Goal: Task Accomplishment & Management: Complete application form

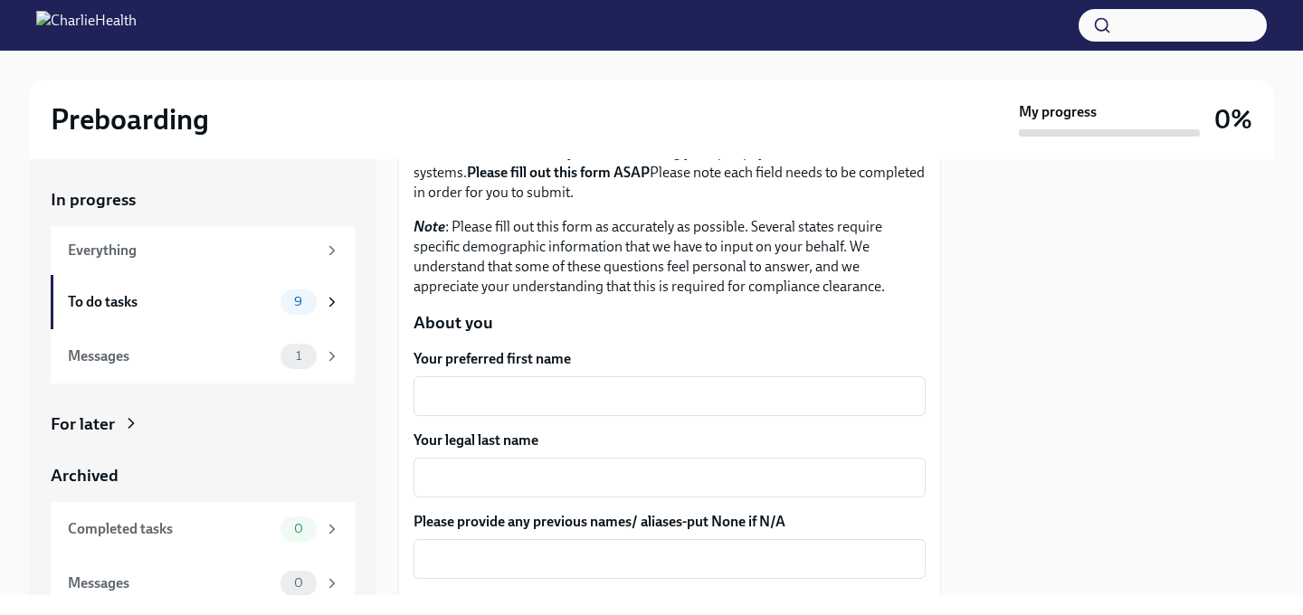
scroll to position [139, 0]
click at [586, 399] on textarea "Your preferred first name" at bounding box center [669, 396] width 491 height 22
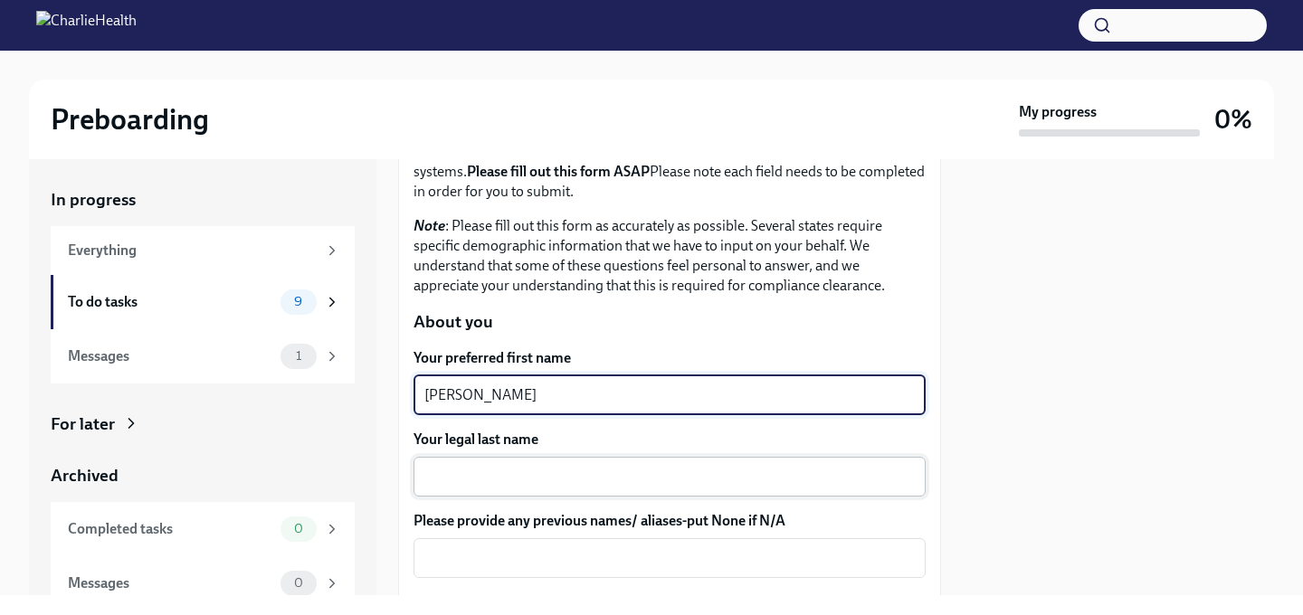
type textarea "[PERSON_NAME]"
click at [543, 473] on textarea "Your legal last name" at bounding box center [669, 477] width 491 height 22
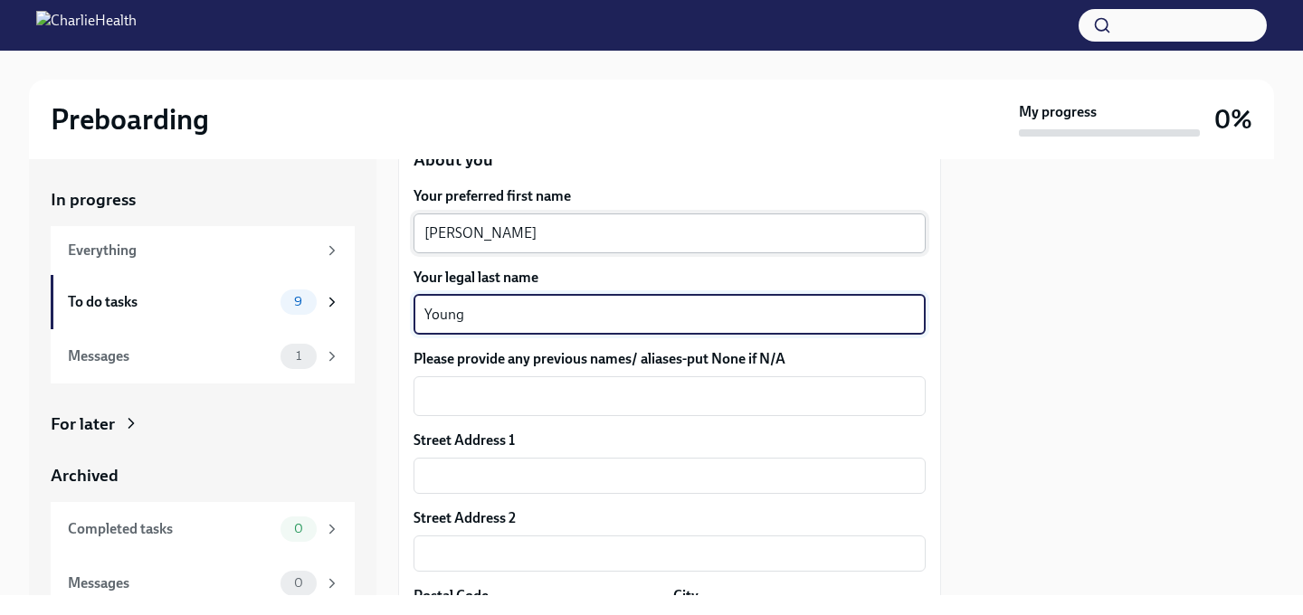
scroll to position [305, 0]
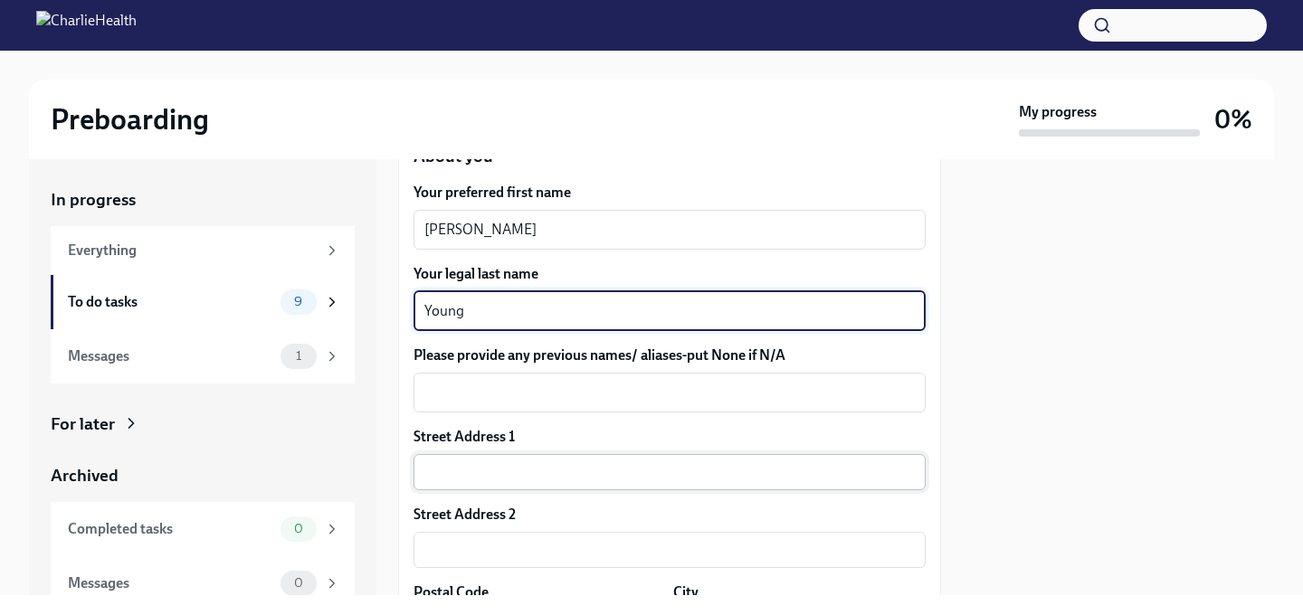
type textarea "Young"
click at [539, 464] on input "text" at bounding box center [670, 472] width 512 height 36
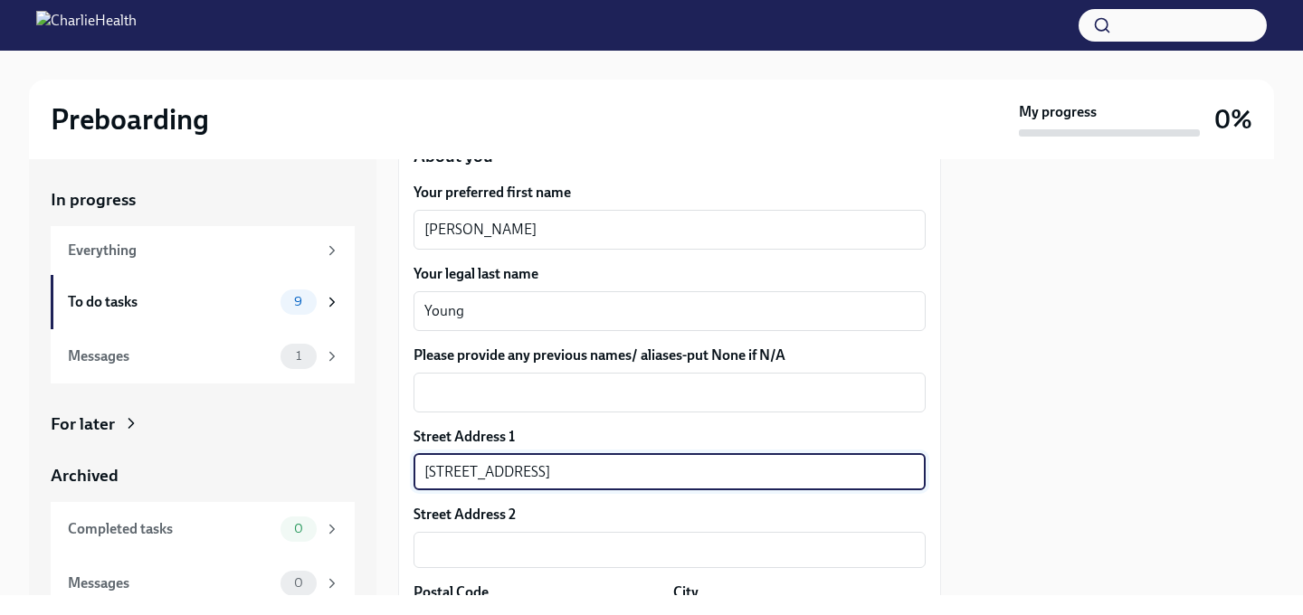
type input "[STREET_ADDRESS]"
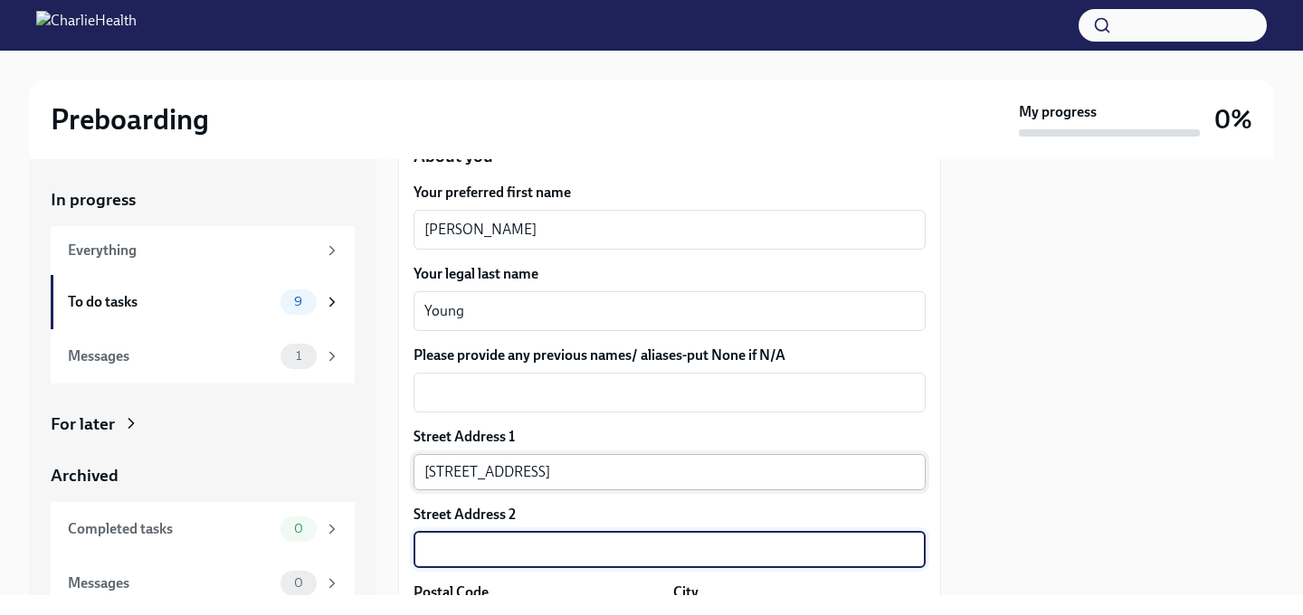
scroll to position [556, 0]
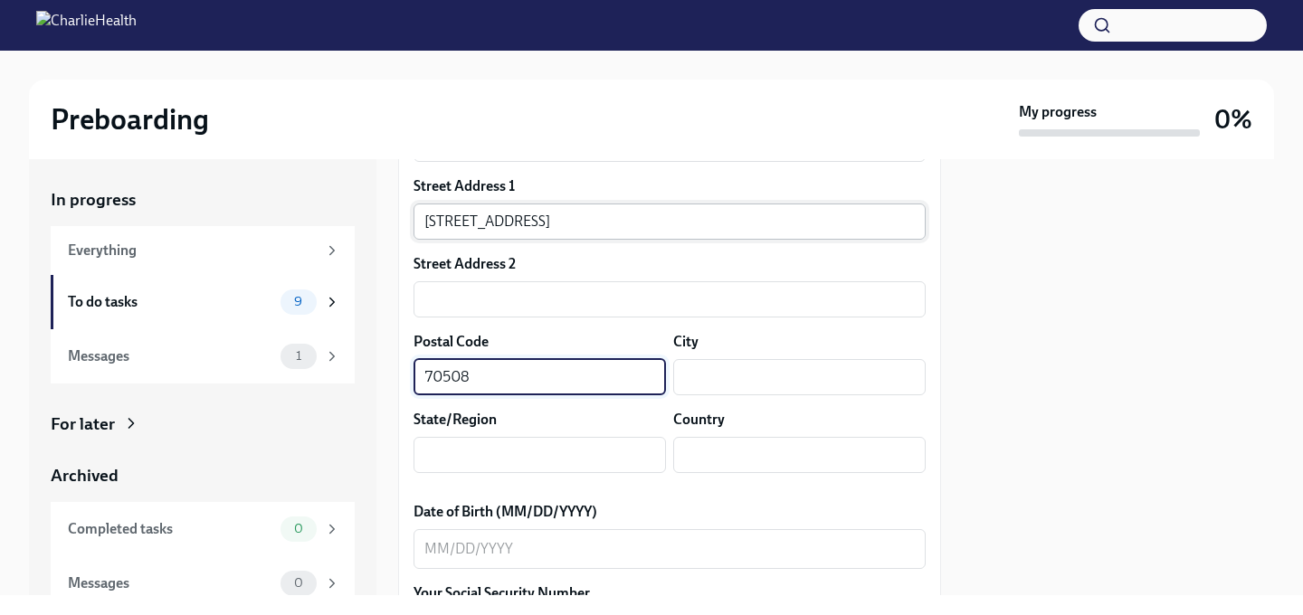
type input "70508"
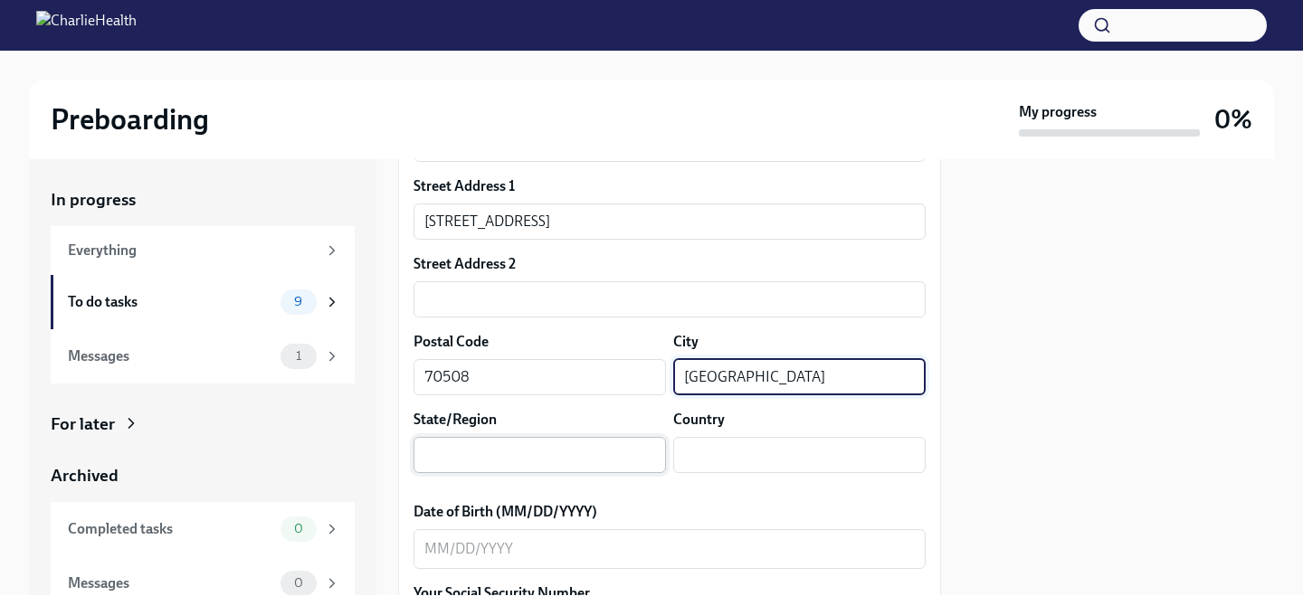
type input "[GEOGRAPHIC_DATA]"
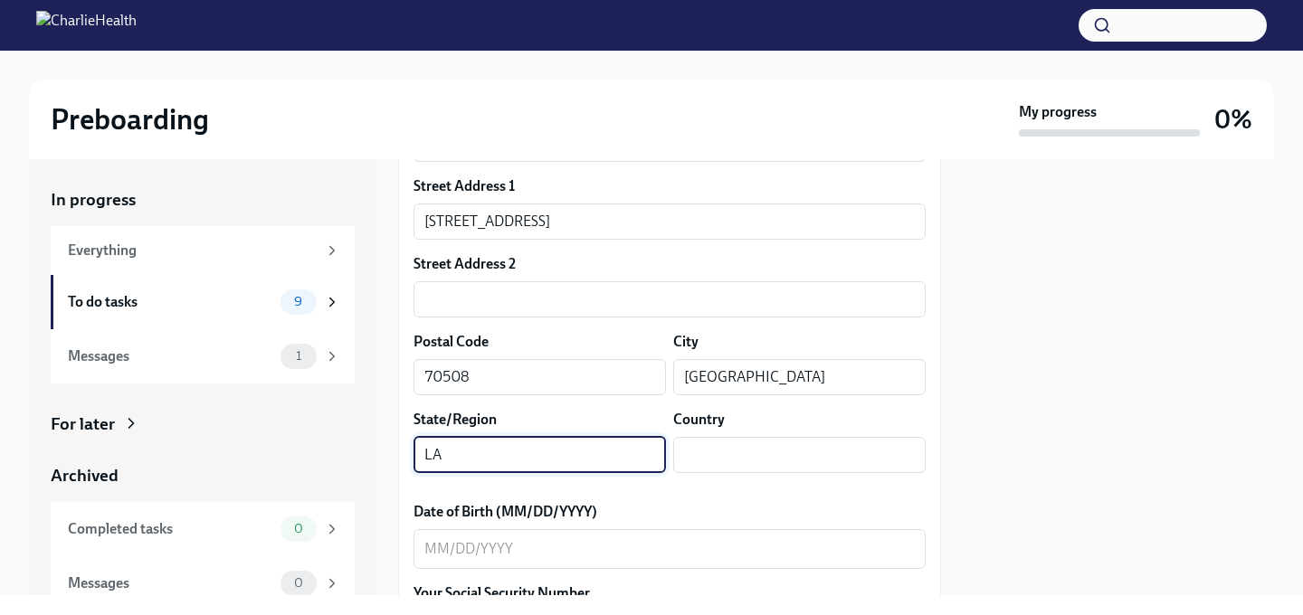
type input "LA"
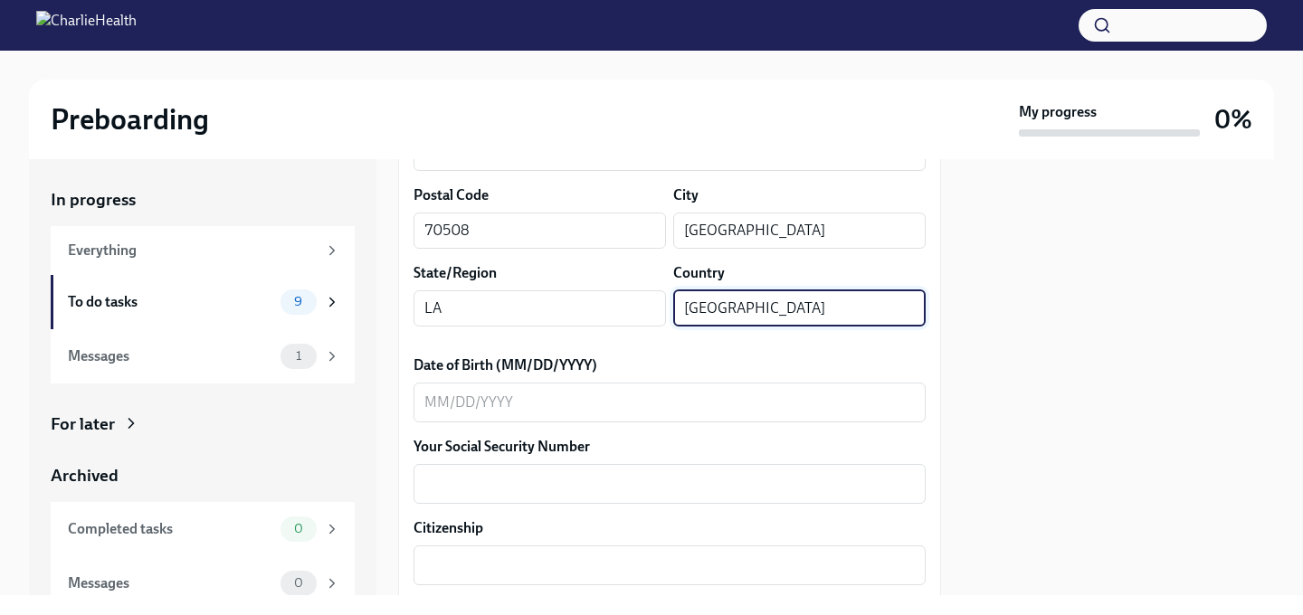
scroll to position [711, 0]
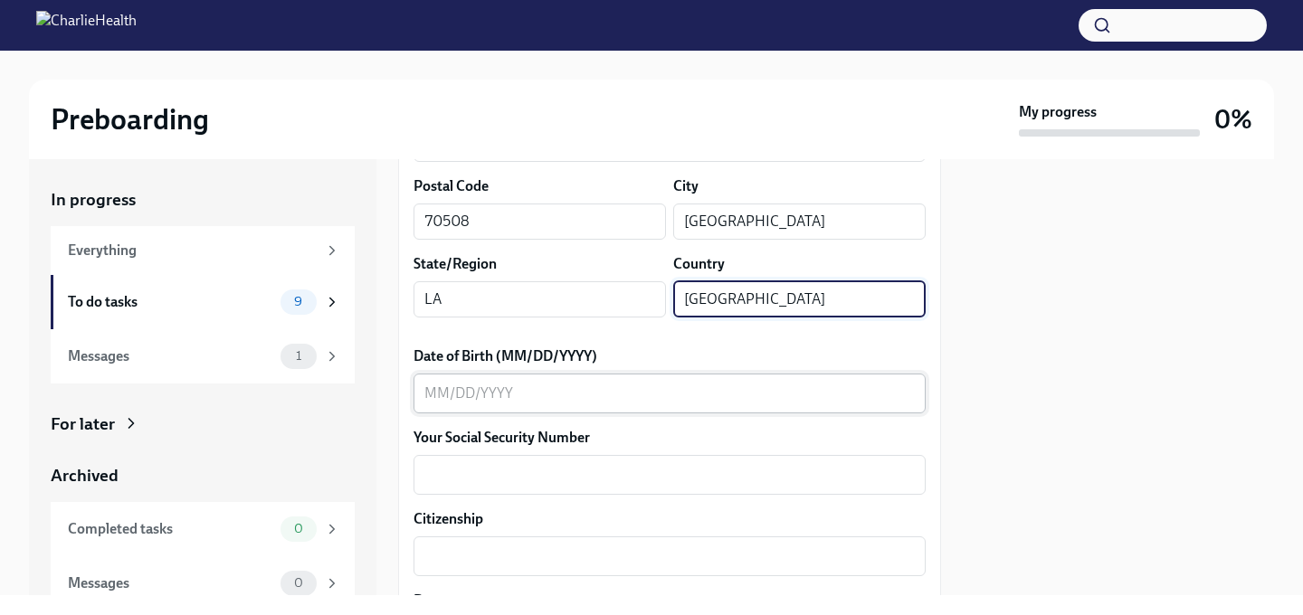
type input "[GEOGRAPHIC_DATA]"
click at [435, 387] on textarea "Date of Birth (MM/DD/YYYY)" at bounding box center [669, 394] width 491 height 22
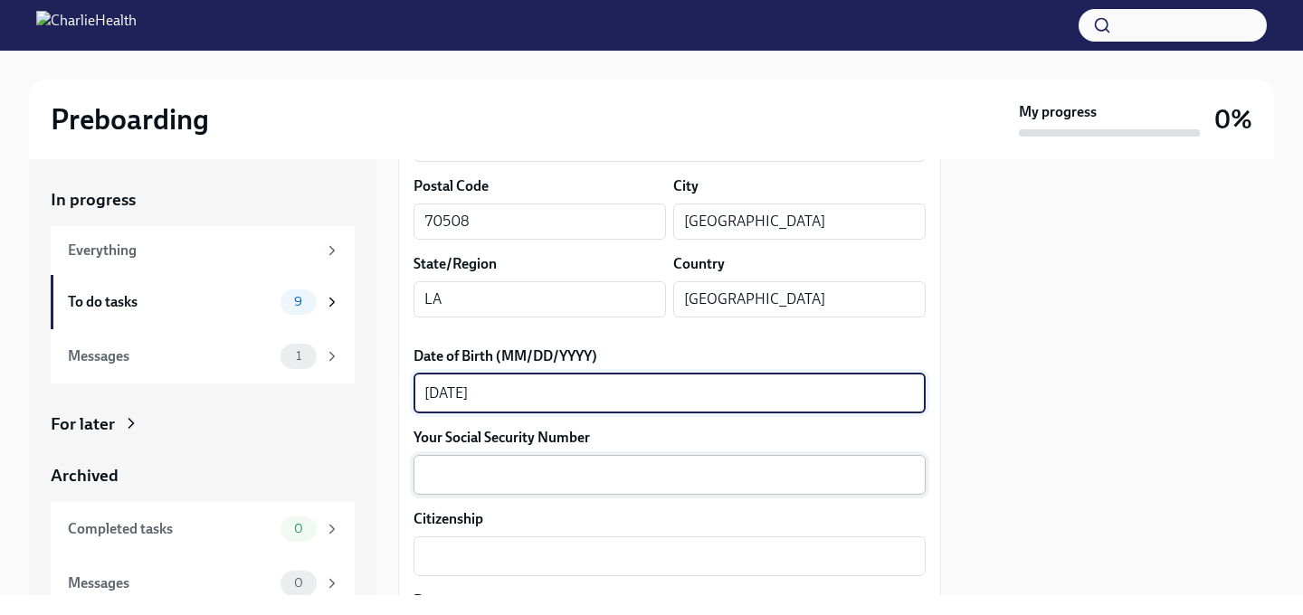
type textarea "[DATE]"
click at [458, 474] on textarea "Your Social Security Number" at bounding box center [669, 475] width 491 height 22
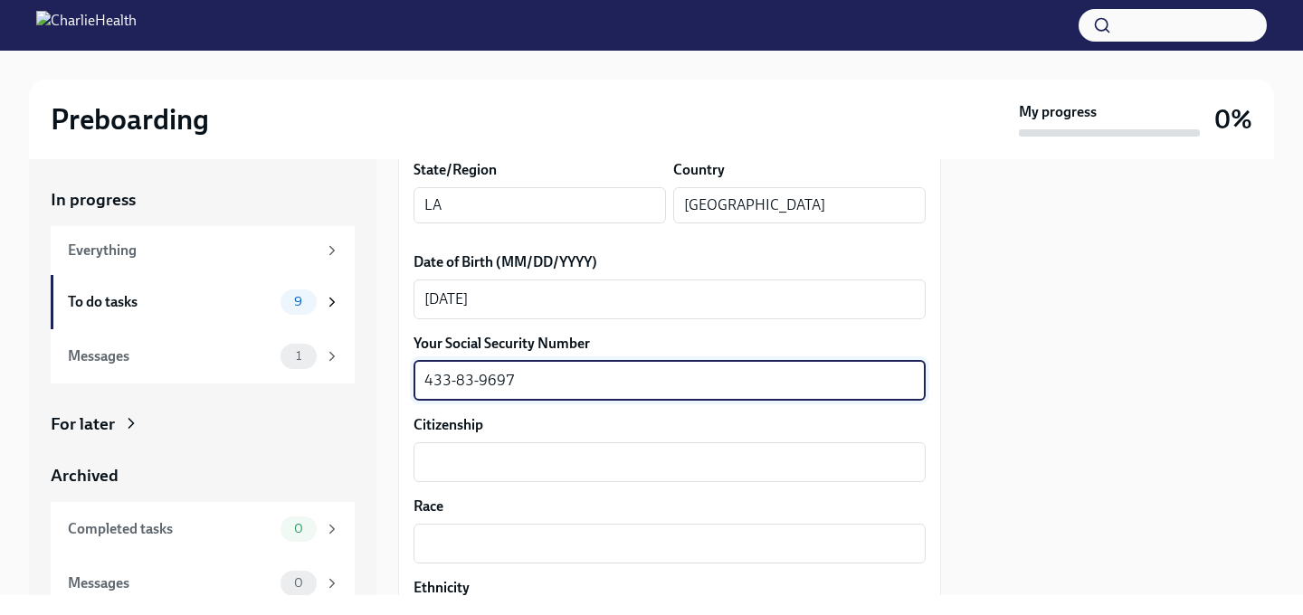
scroll to position [835, 0]
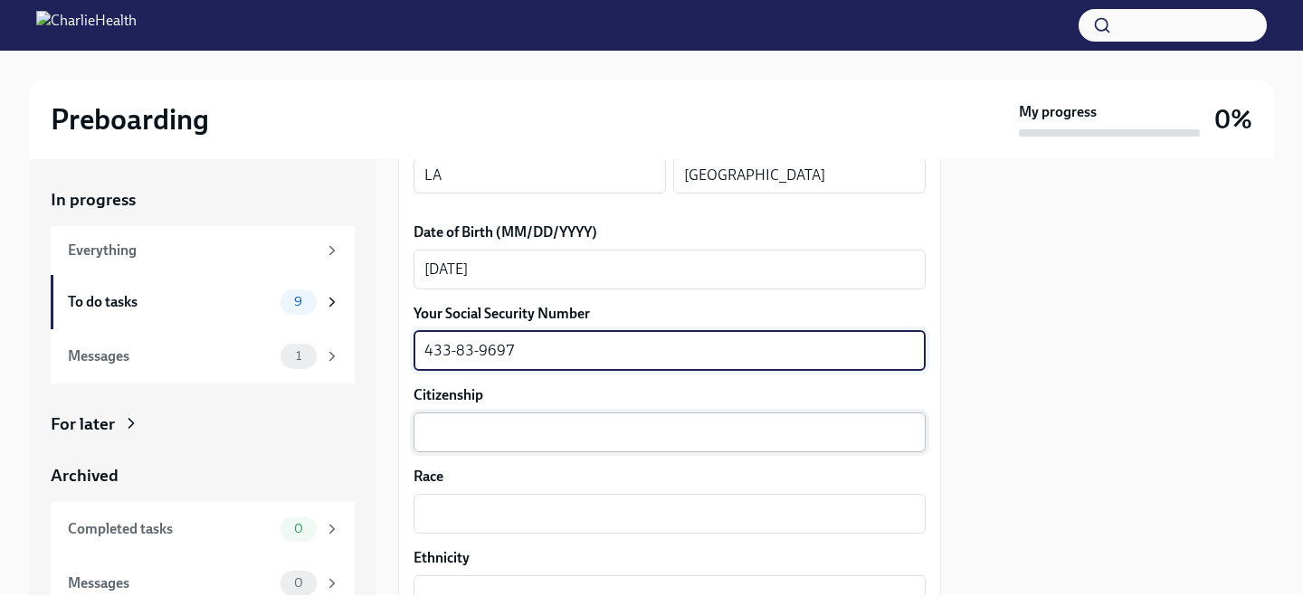
type textarea "433-83-9697"
click at [486, 429] on textarea "Citizenship" at bounding box center [669, 433] width 491 height 22
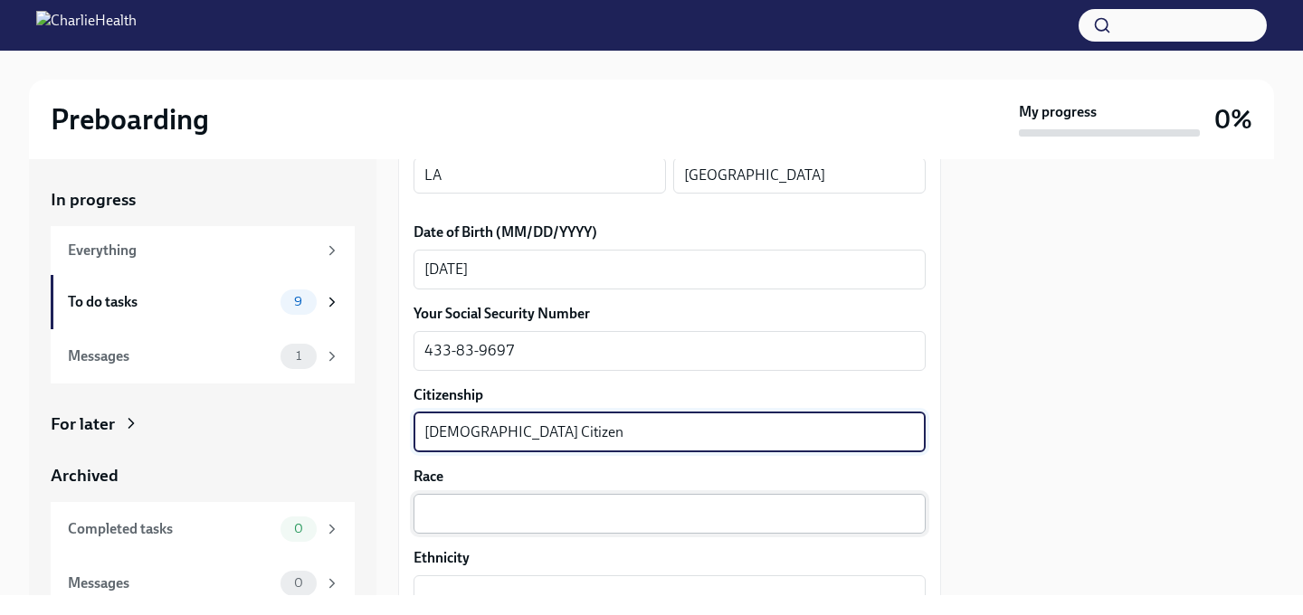
type textarea "[DEMOGRAPHIC_DATA] Citizen"
click at [479, 511] on textarea "Race" at bounding box center [669, 514] width 491 height 22
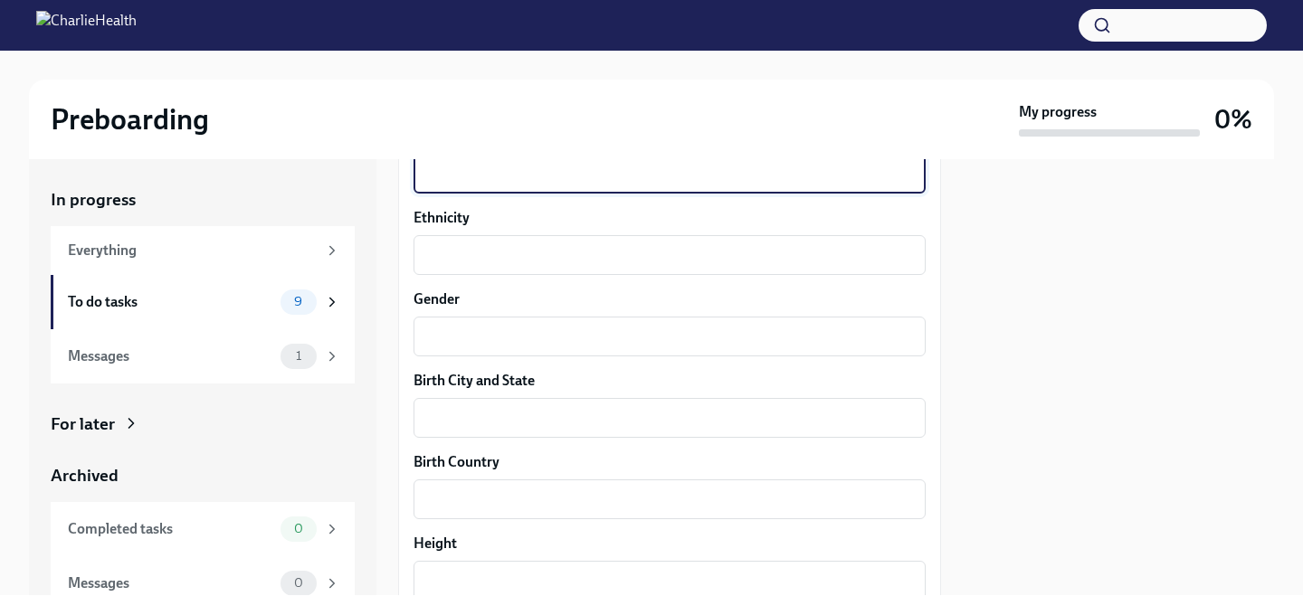
scroll to position [1207, 0]
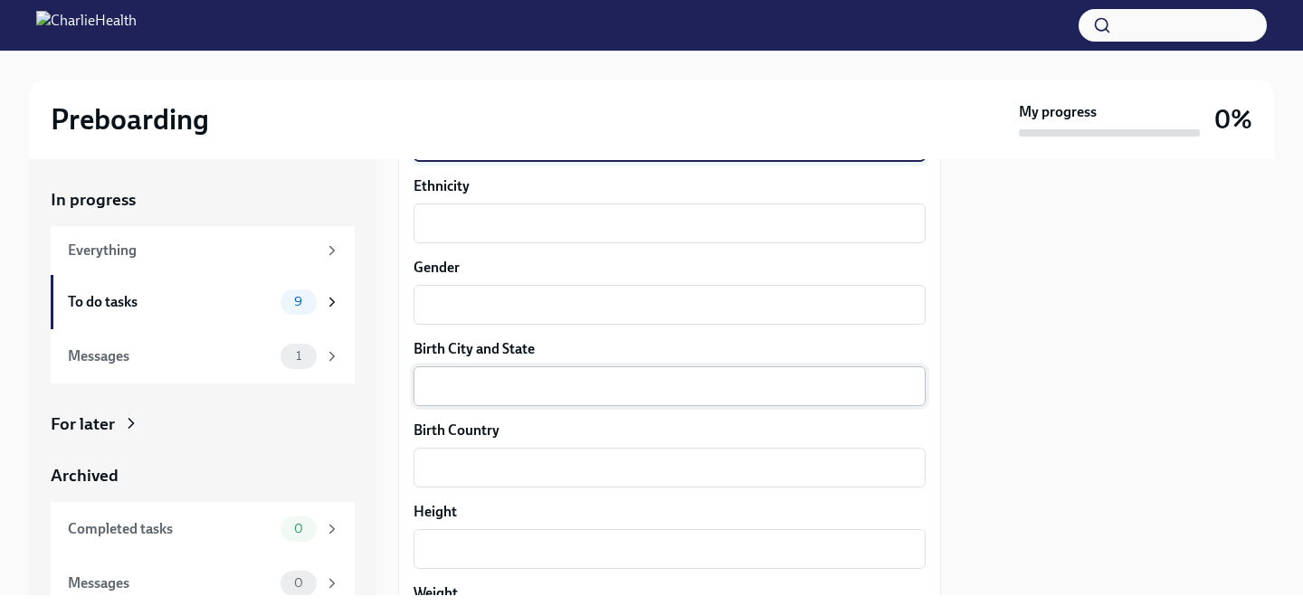
click at [562, 392] on textarea "Birth City and State" at bounding box center [669, 387] width 491 height 22
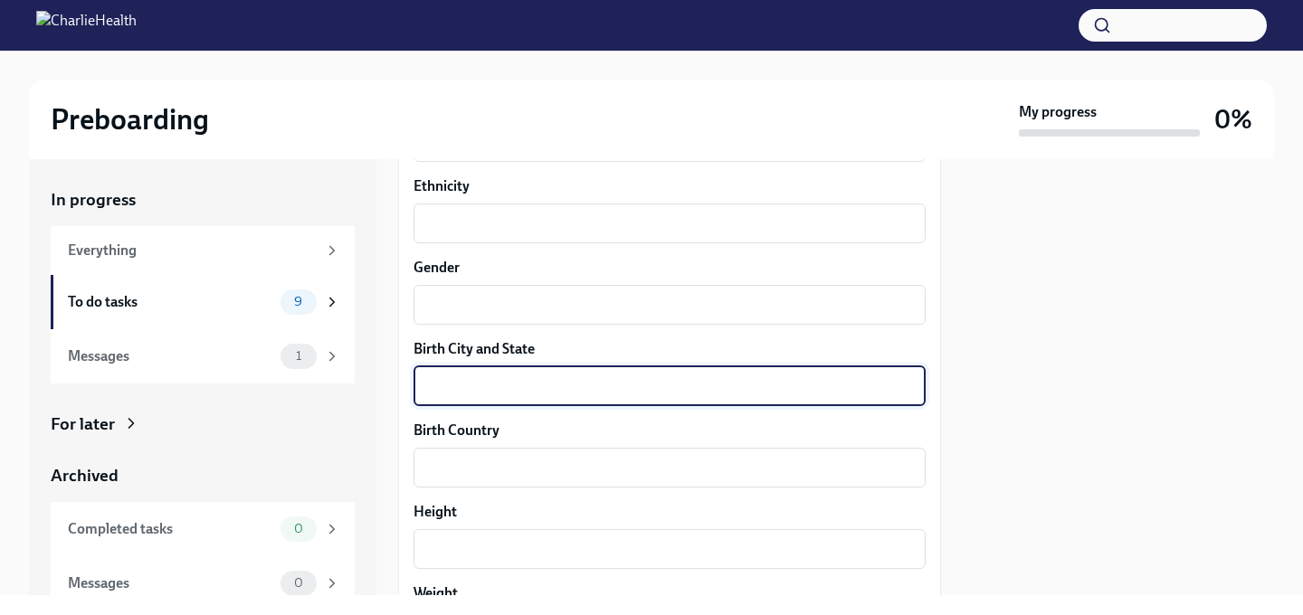
scroll to position [1203, 0]
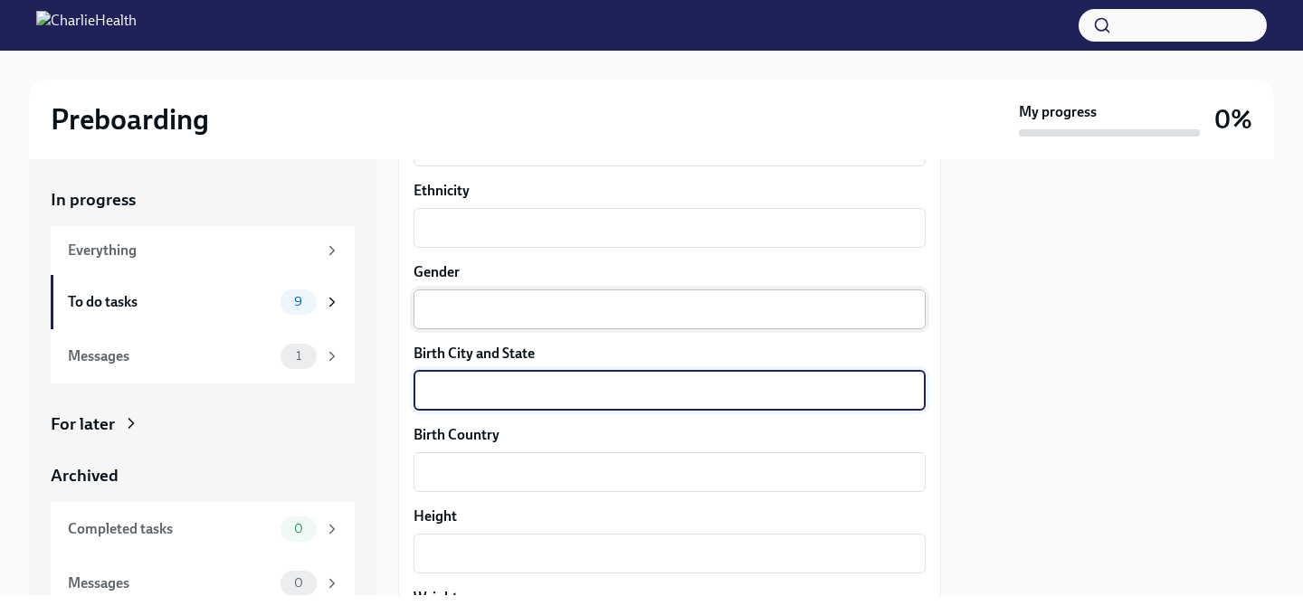
click at [520, 309] on textarea "Gender" at bounding box center [669, 310] width 491 height 22
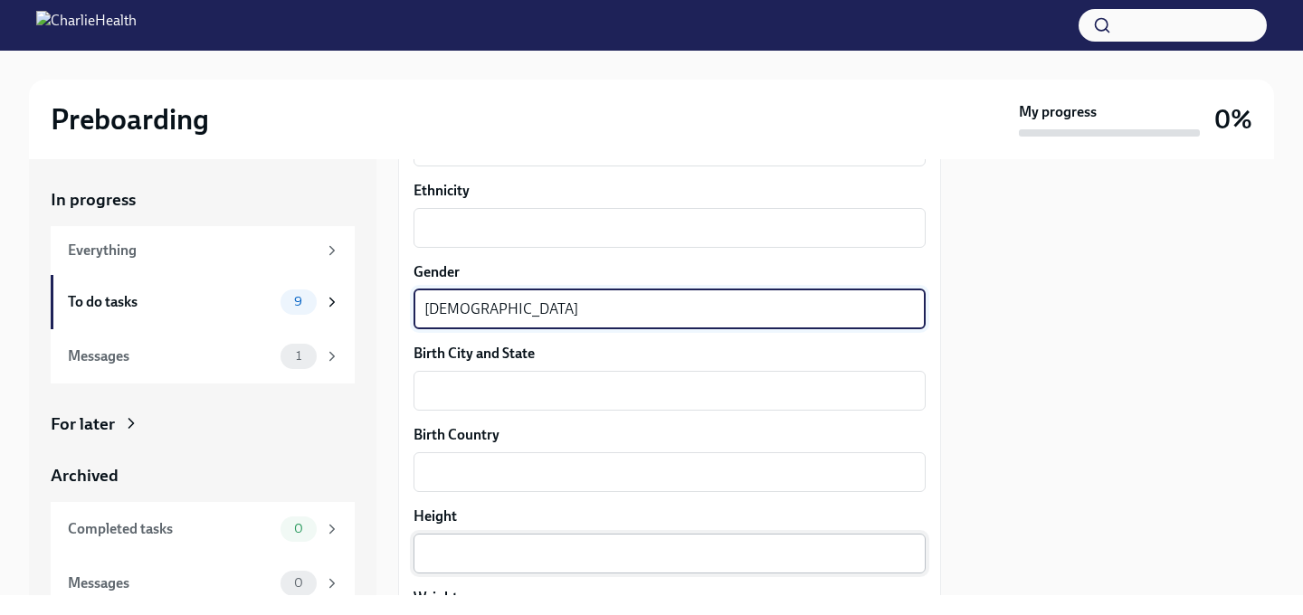
type textarea "[DEMOGRAPHIC_DATA]"
click at [536, 547] on textarea "Height" at bounding box center [669, 554] width 491 height 22
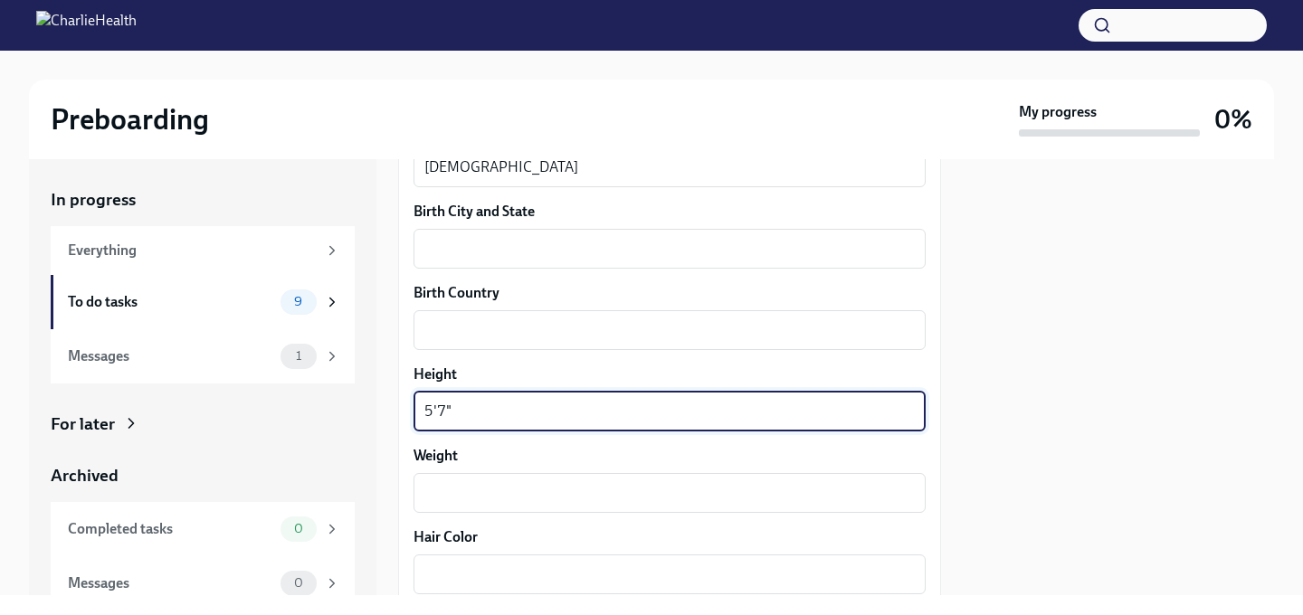
scroll to position [1358, 0]
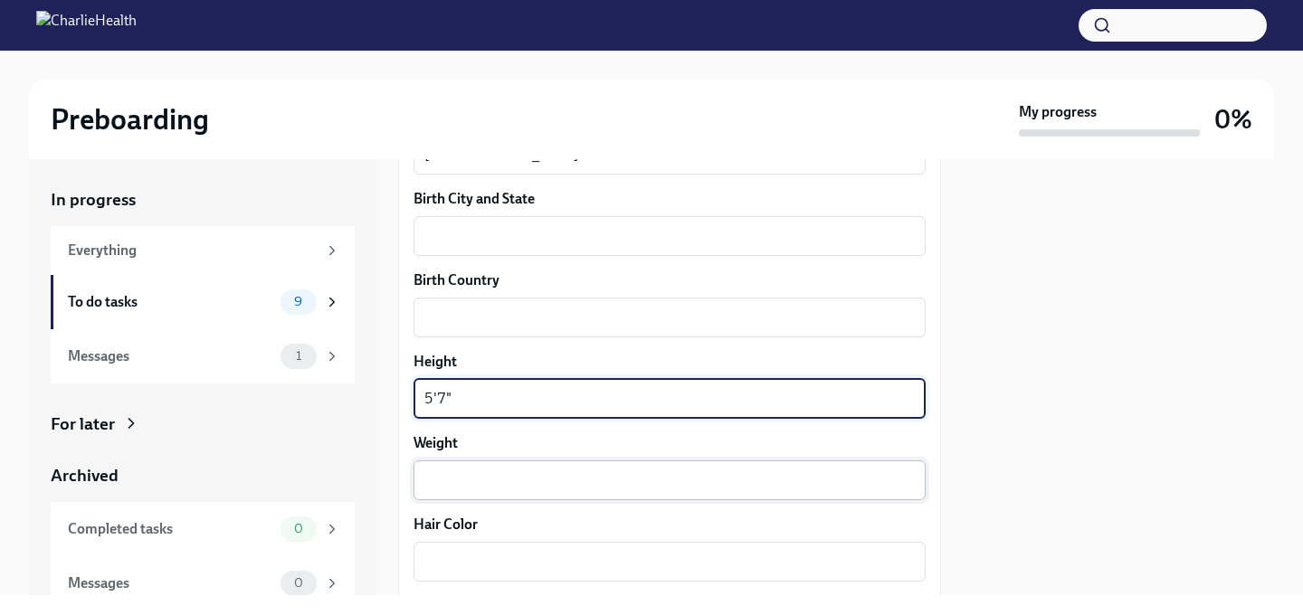
type textarea "5'7""
click at [499, 464] on div "x ​" at bounding box center [670, 481] width 512 height 40
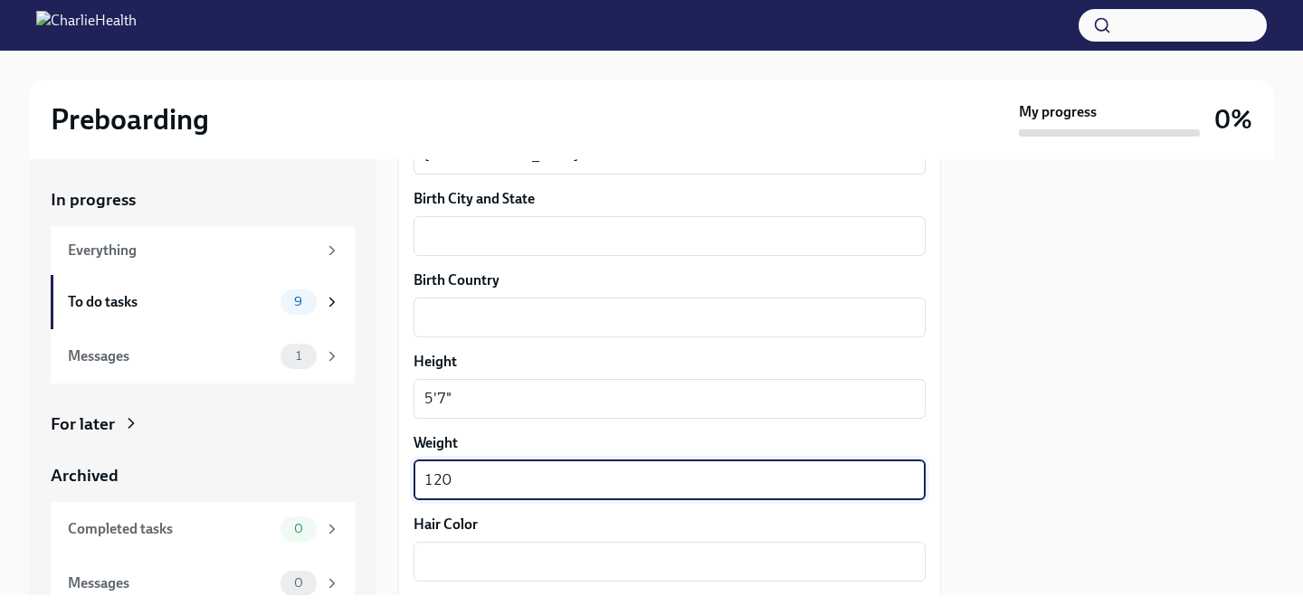
scroll to position [1436, 0]
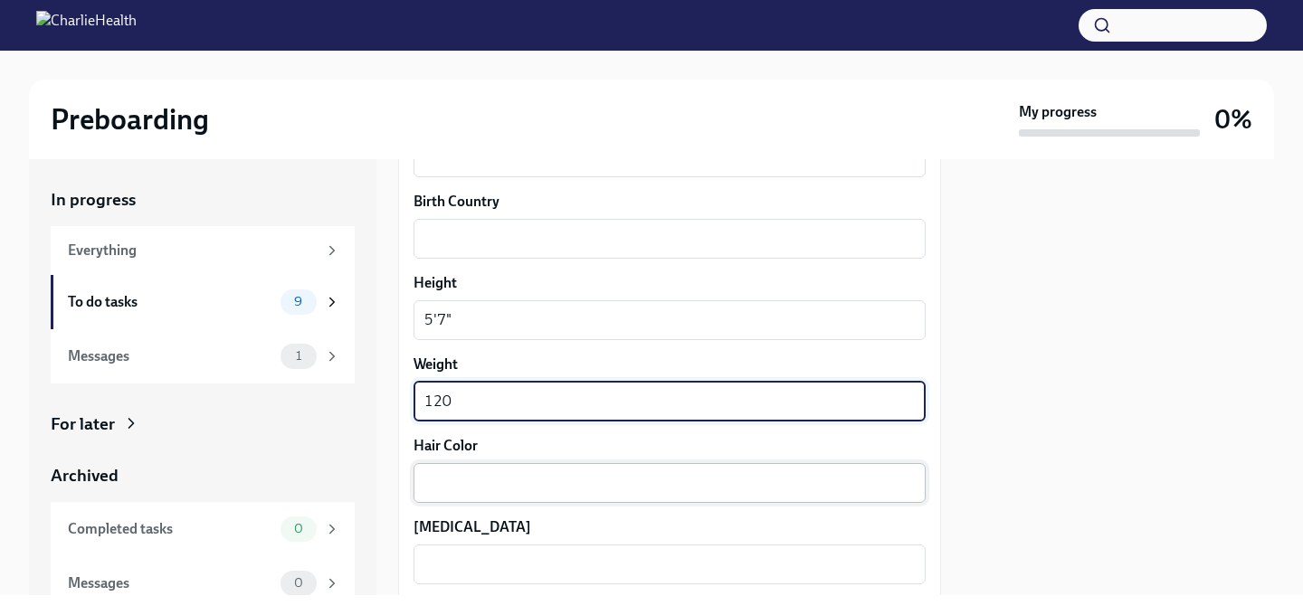
type textarea "120"
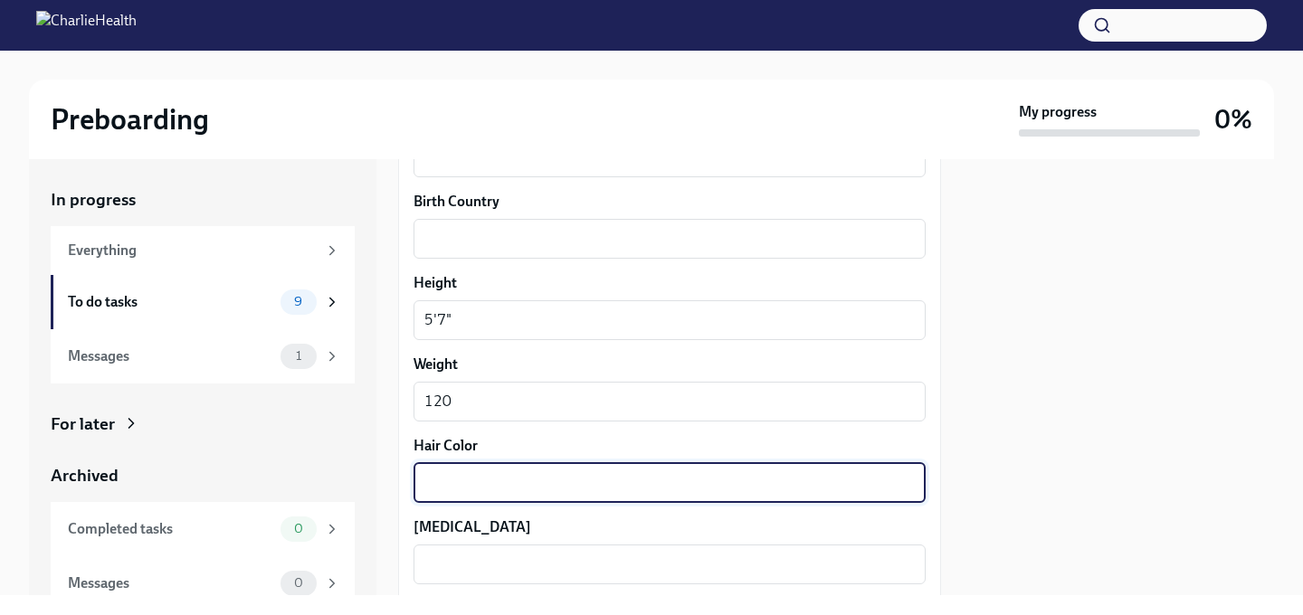
click at [489, 475] on textarea "Hair Color" at bounding box center [669, 483] width 491 height 22
type textarea "Blonde"
click at [481, 563] on textarea "[MEDICAL_DATA]" at bounding box center [669, 565] width 491 height 22
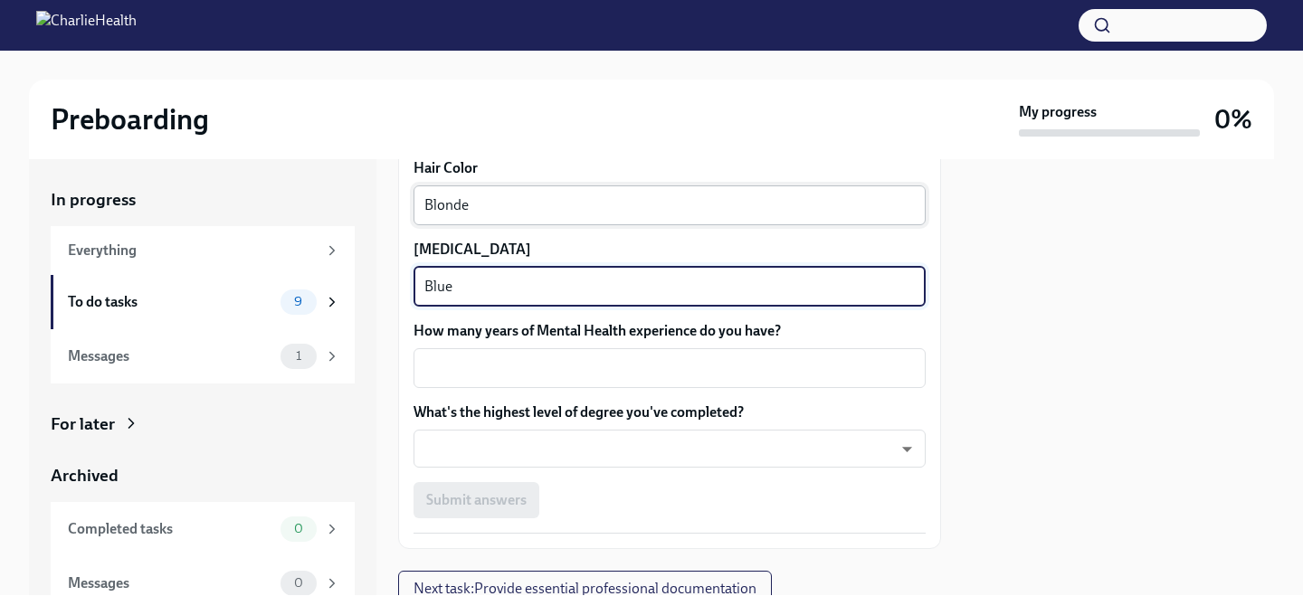
scroll to position [1717, 0]
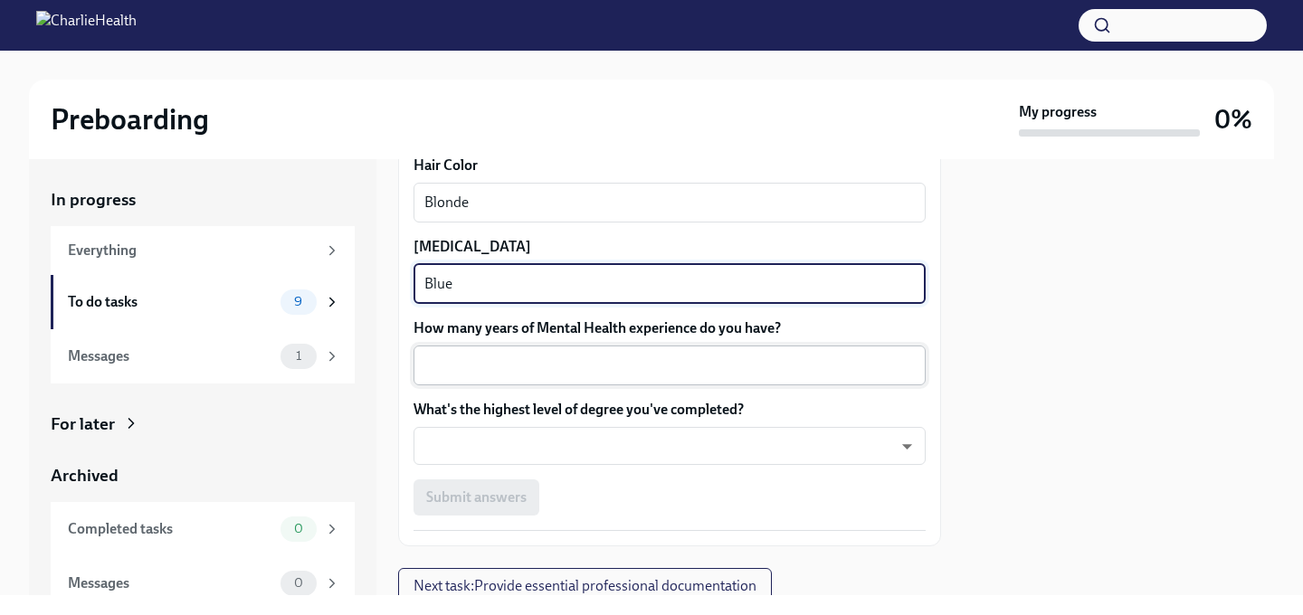
type textarea "Blue"
click at [586, 366] on textarea "How many years of Mental Health experience do you have?" at bounding box center [669, 366] width 491 height 22
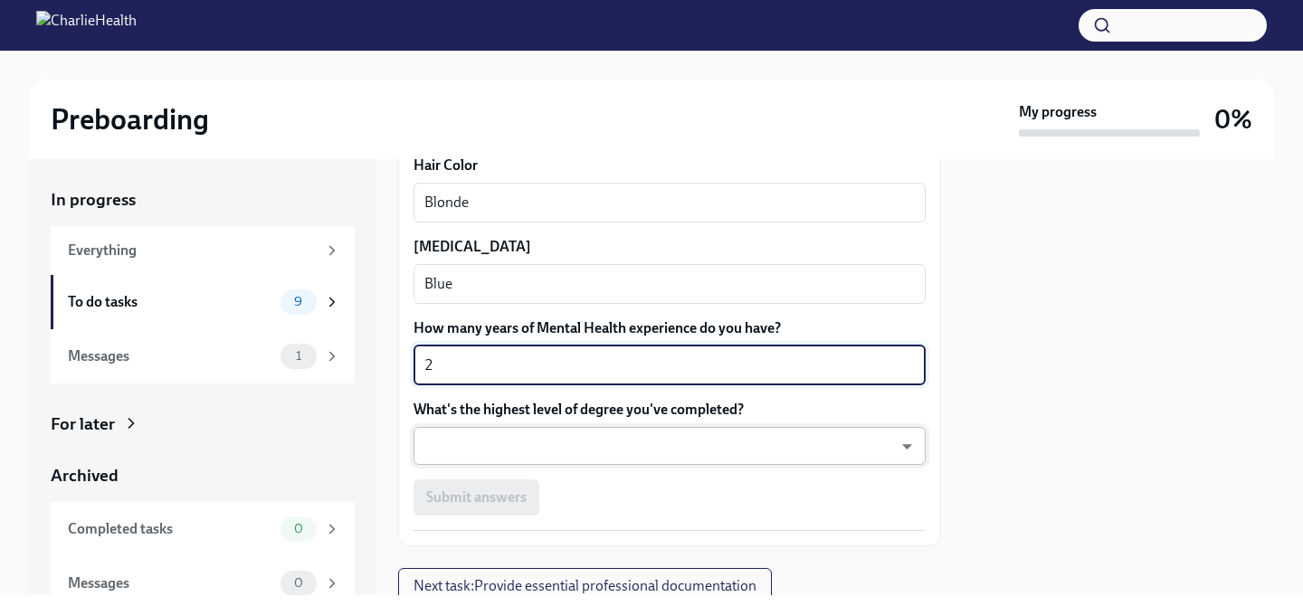
type textarea "2"
click at [602, 450] on body "Preboarding My progress 0% In progress Everything To do tasks 9 Messages 1 For …" at bounding box center [651, 307] width 1303 height 615
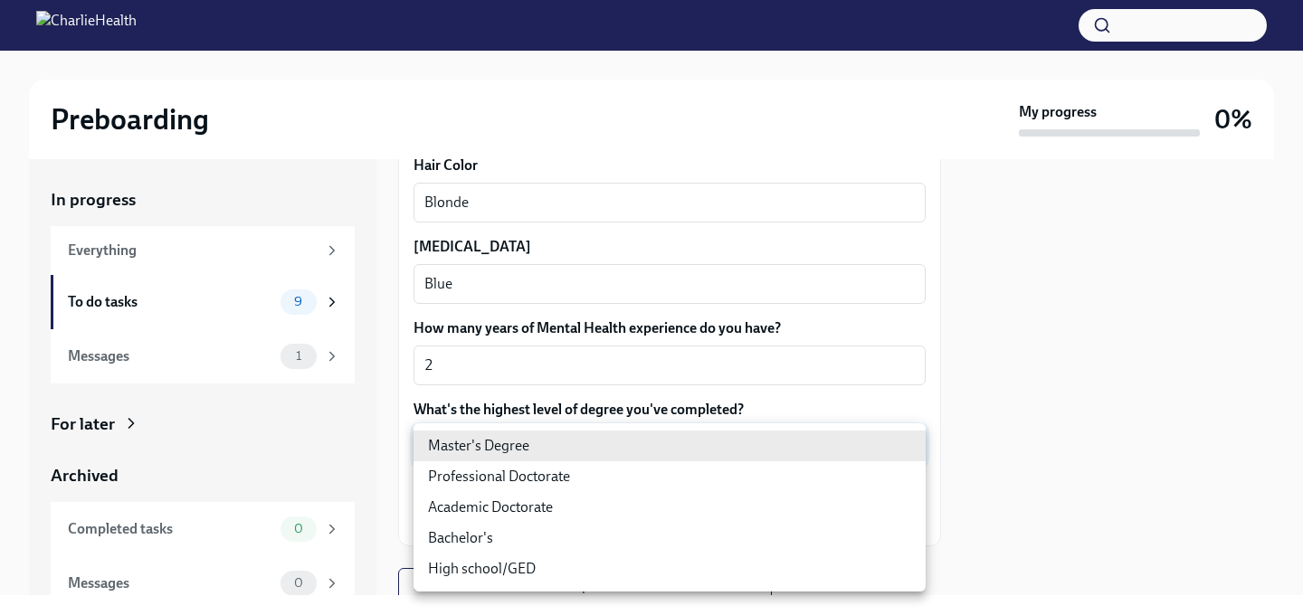
click at [500, 539] on li "Bachelor's" at bounding box center [670, 538] width 512 height 31
type input "oQxEXK86X"
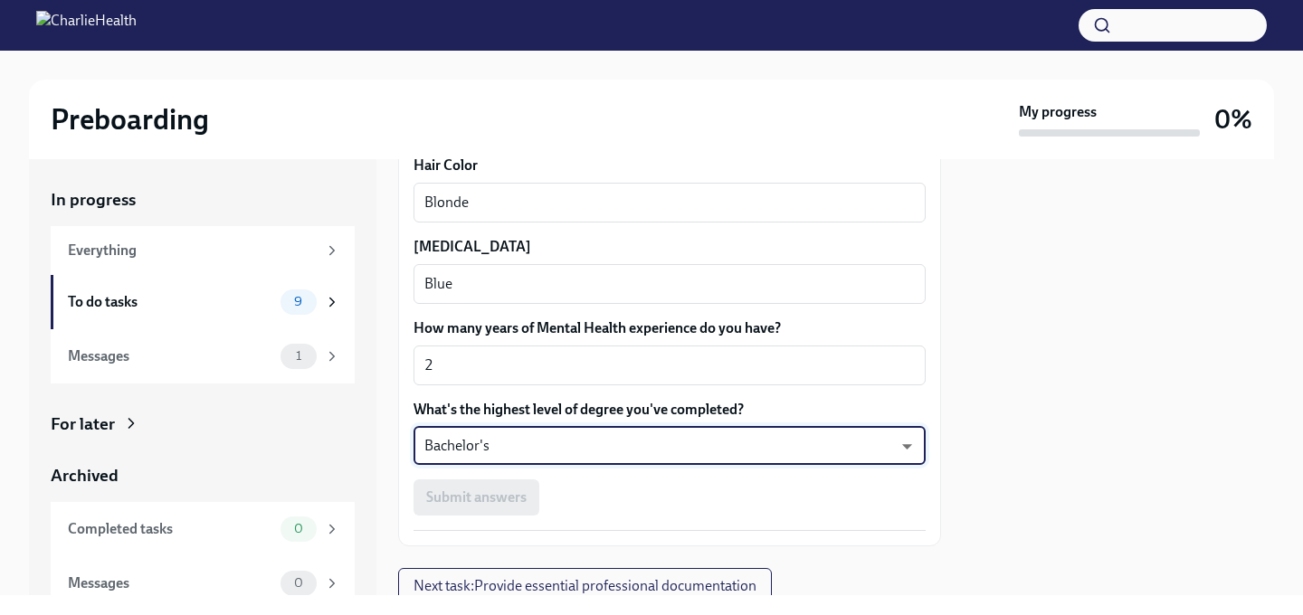
click at [1018, 362] on div at bounding box center [1118, 377] width 311 height 436
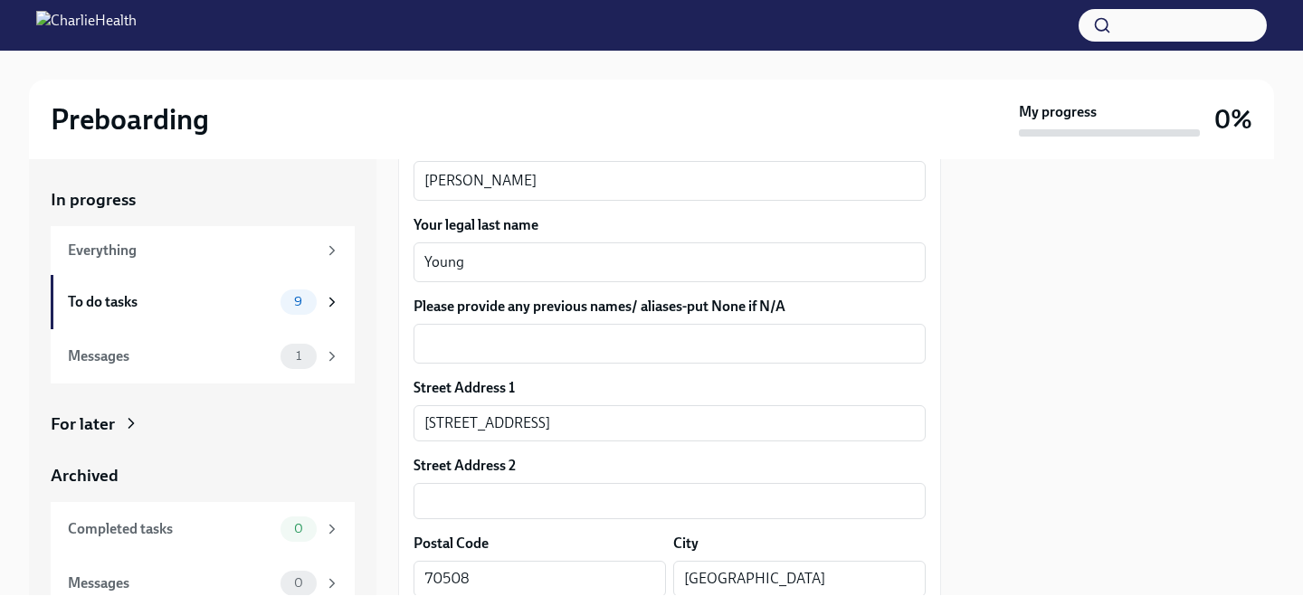
scroll to position [355, 0]
click at [644, 344] on textarea "Please provide any previous names/ aliases-put None if N/A" at bounding box center [669, 343] width 491 height 22
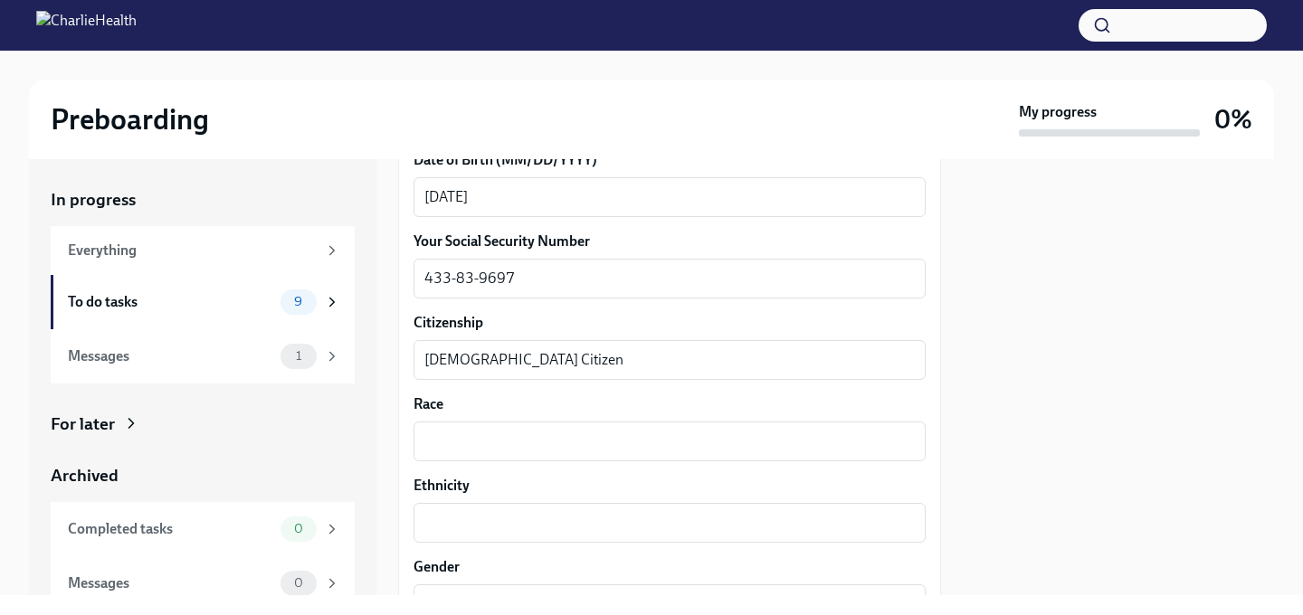
scroll to position [910, 0]
type textarea "N/A"
click at [507, 441] on textarea "Race" at bounding box center [669, 440] width 491 height 22
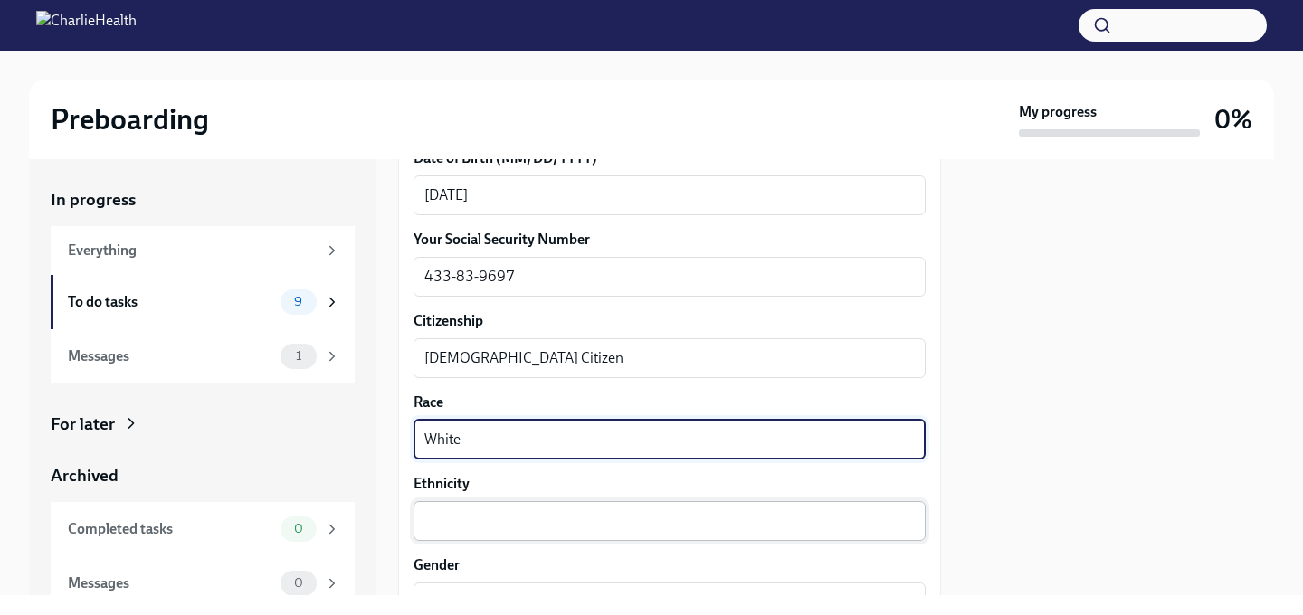
type textarea "White"
click at [464, 519] on textarea "Ethnicity" at bounding box center [669, 521] width 491 height 22
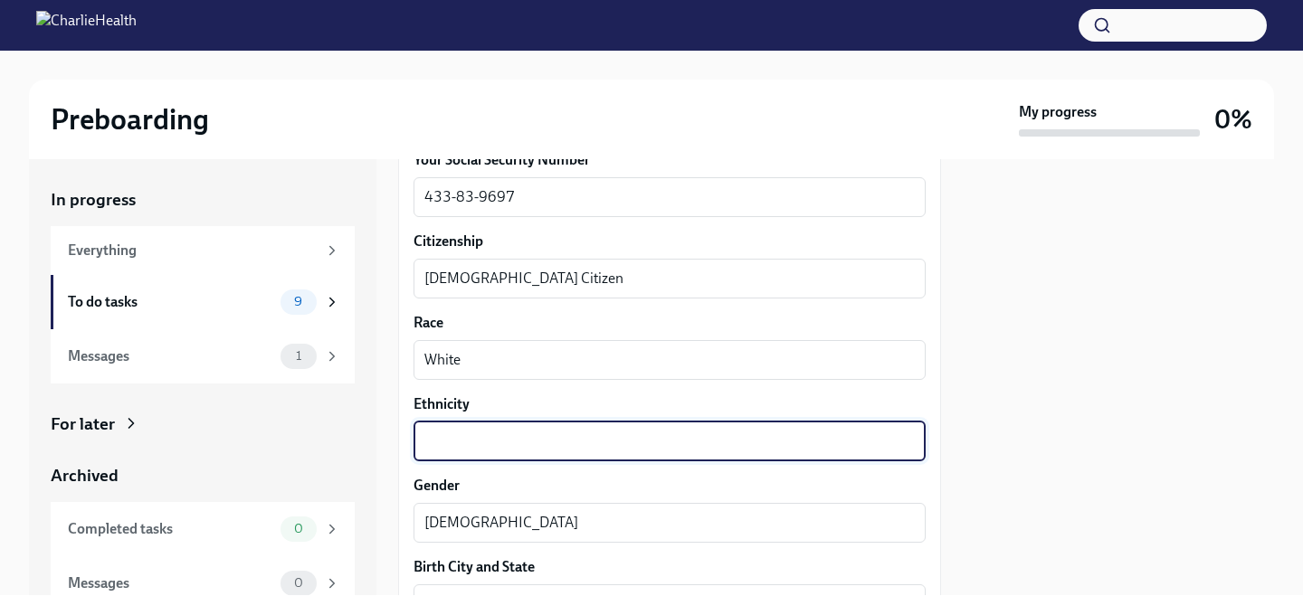
scroll to position [992, 0]
type textarea "European"
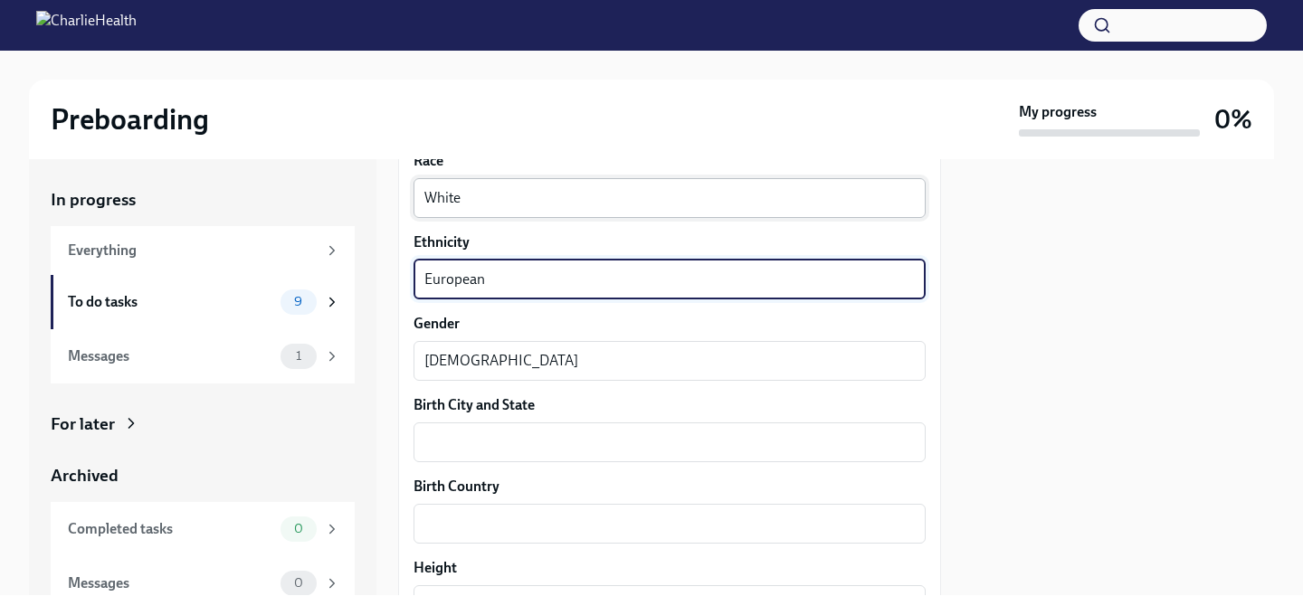
scroll to position [1159, 0]
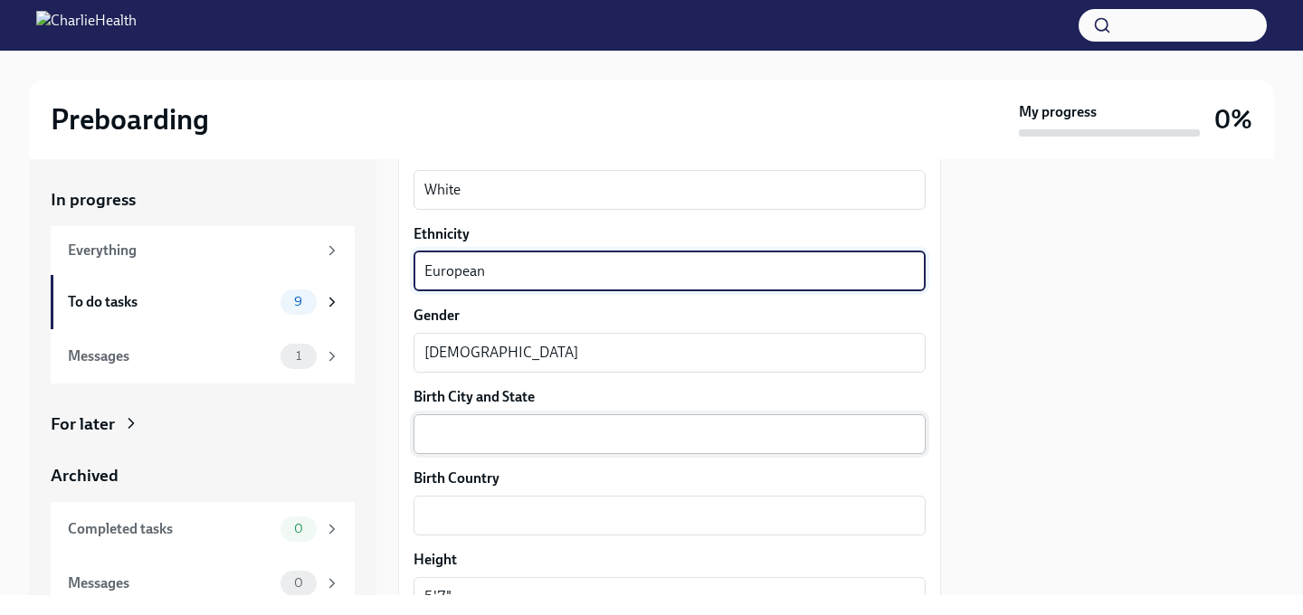
click at [537, 443] on textarea "Birth City and State" at bounding box center [669, 435] width 491 height 22
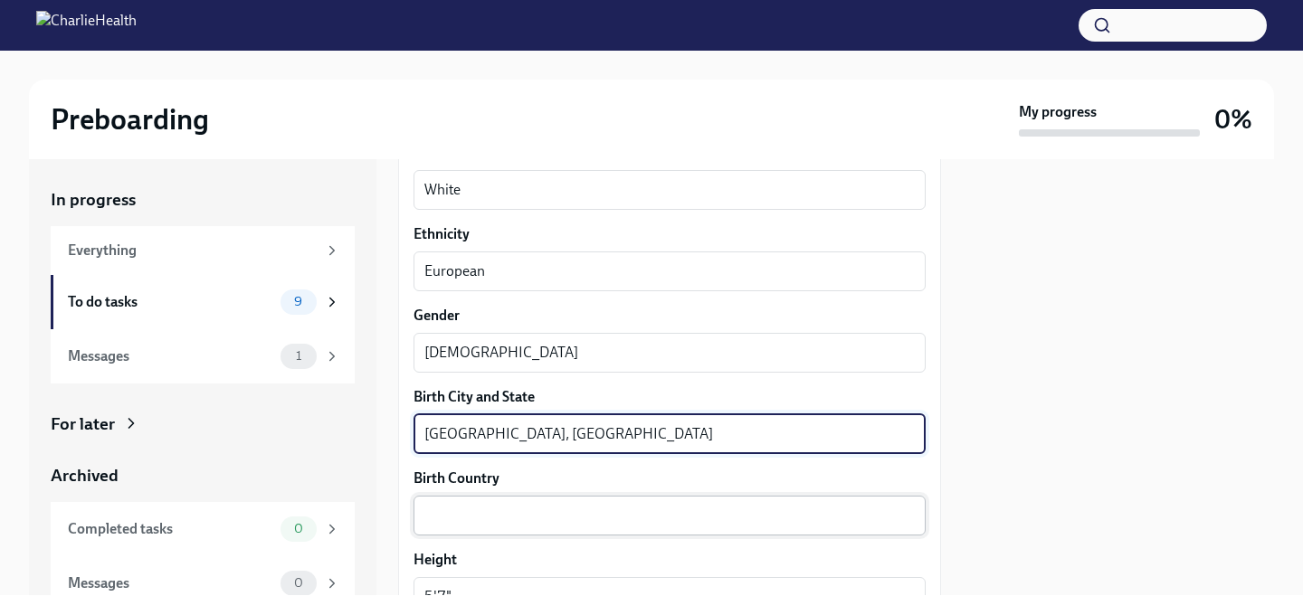
type textarea "[GEOGRAPHIC_DATA], [GEOGRAPHIC_DATA]"
click at [506, 512] on textarea "Birth Country" at bounding box center [669, 516] width 491 height 22
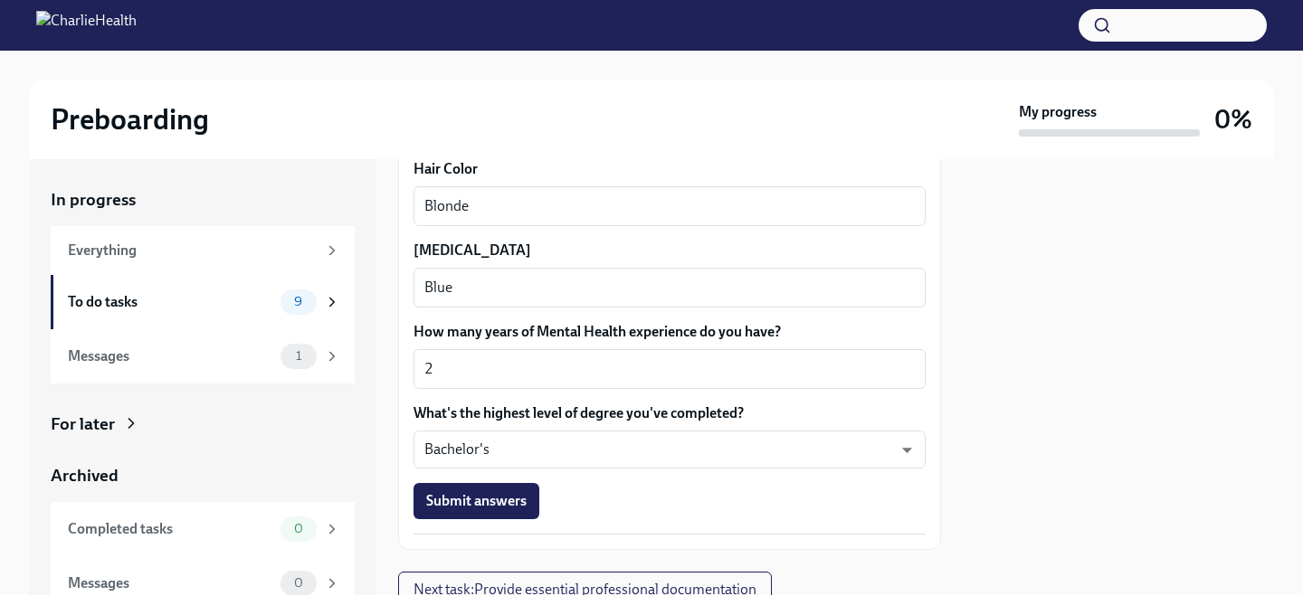
scroll to position [1721, 0]
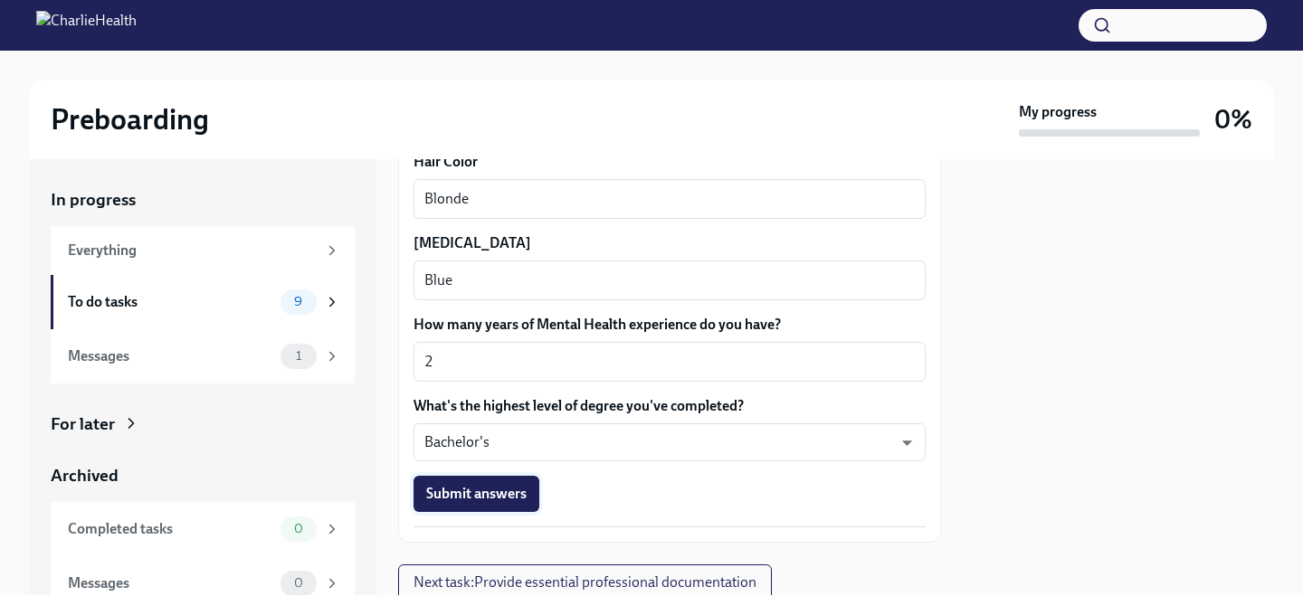
type textarea "[GEOGRAPHIC_DATA]"
click at [488, 493] on span "Submit answers" at bounding box center [476, 494] width 100 height 18
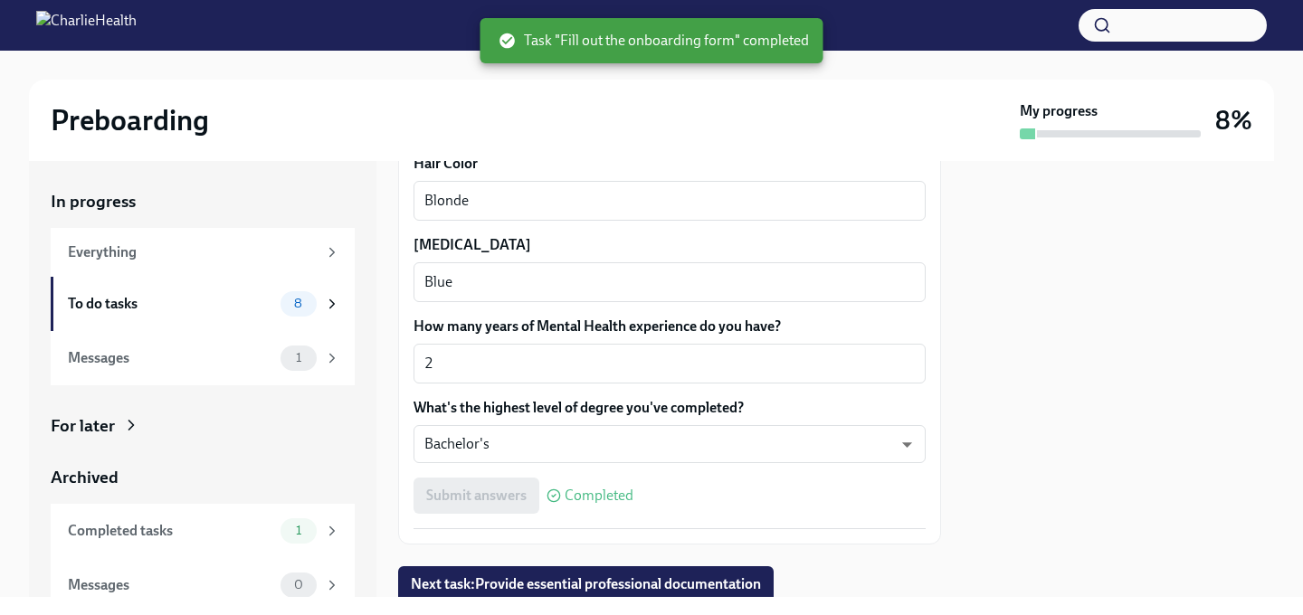
scroll to position [1784, 0]
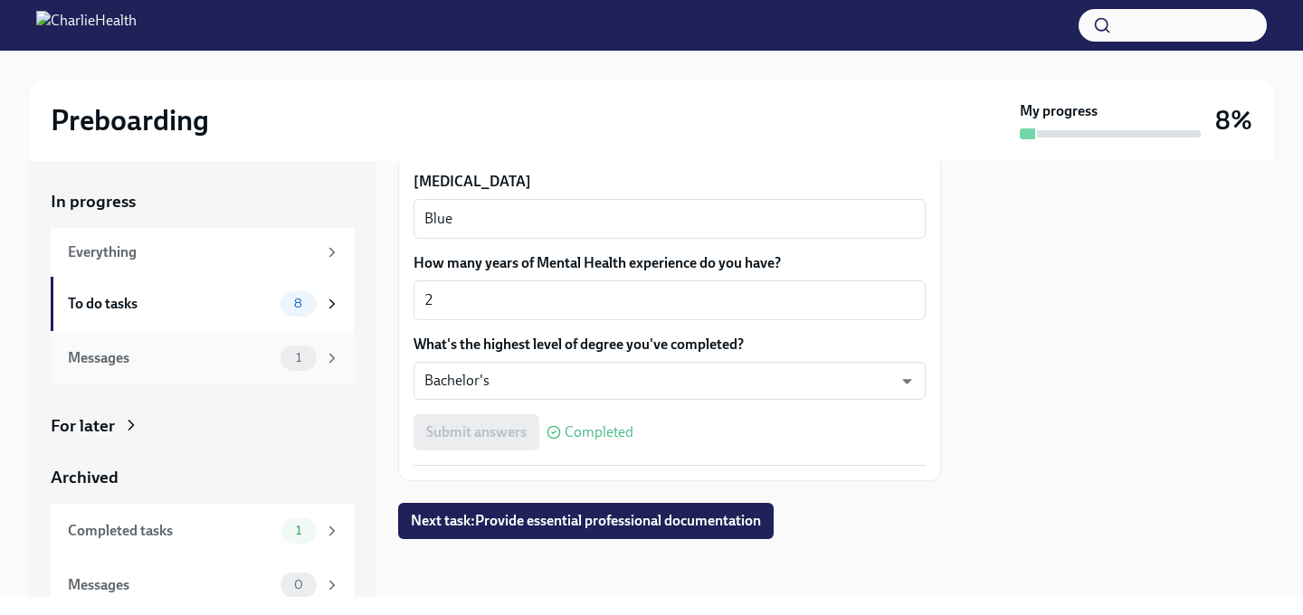
click at [126, 361] on div "Messages" at bounding box center [170, 358] width 205 height 20
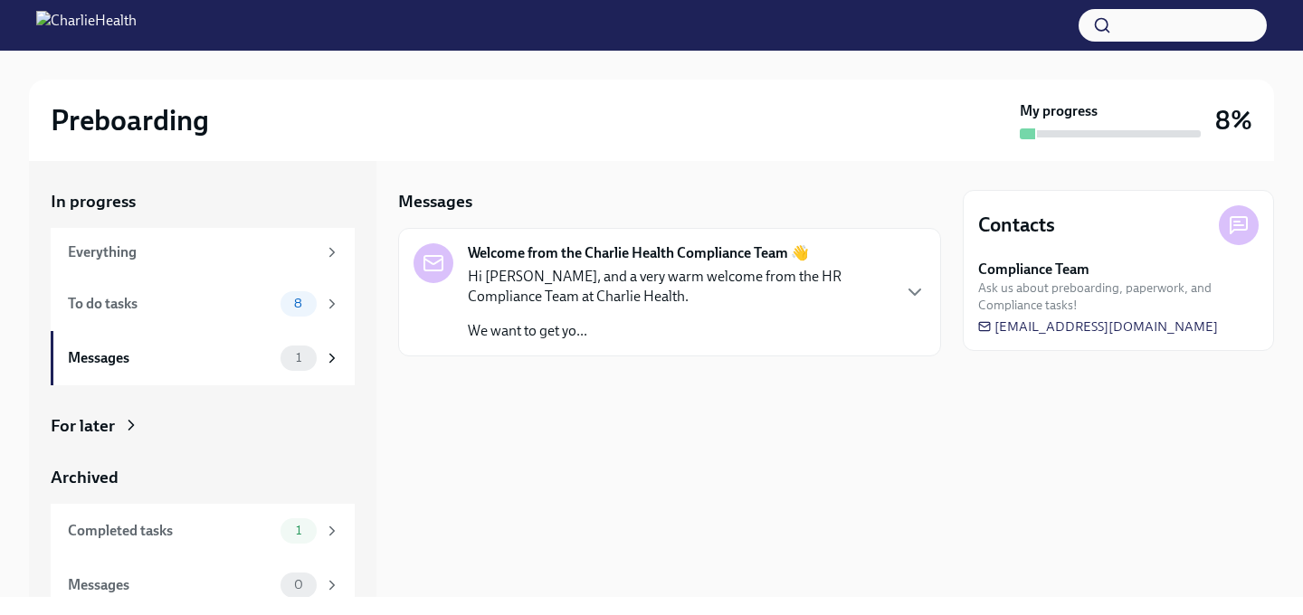
click at [771, 292] on p "Hi [PERSON_NAME], and a very warm welcome from the HR Compliance Team at Charli…" at bounding box center [679, 287] width 422 height 40
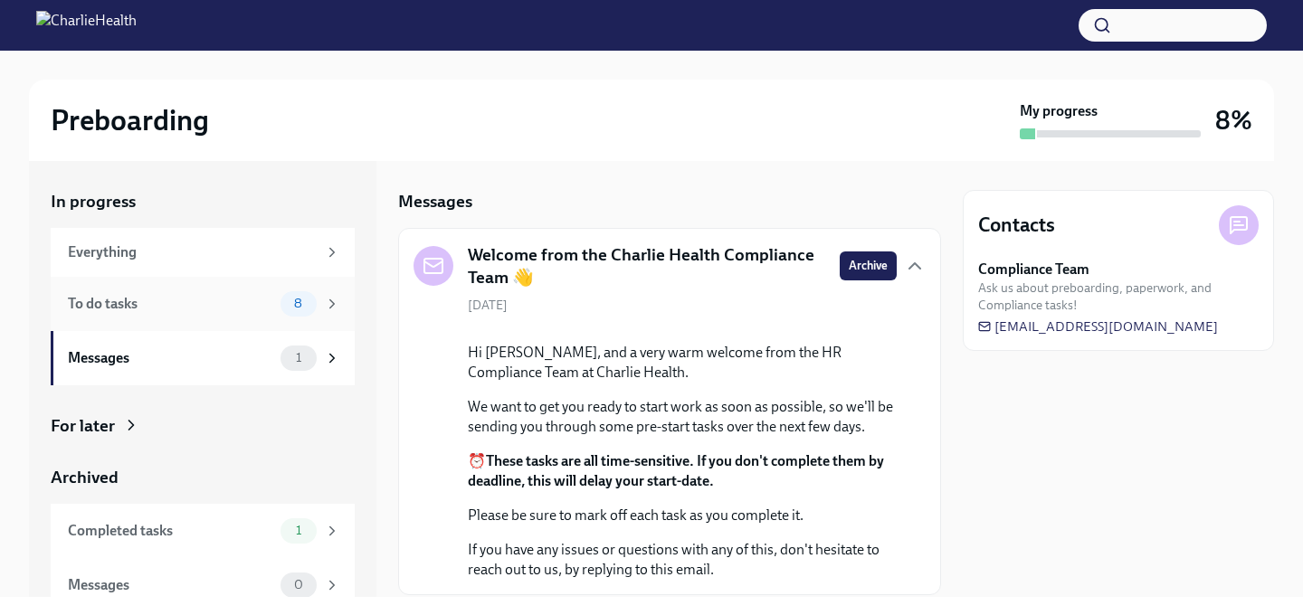
click at [128, 306] on div "To do tasks" at bounding box center [170, 304] width 205 height 20
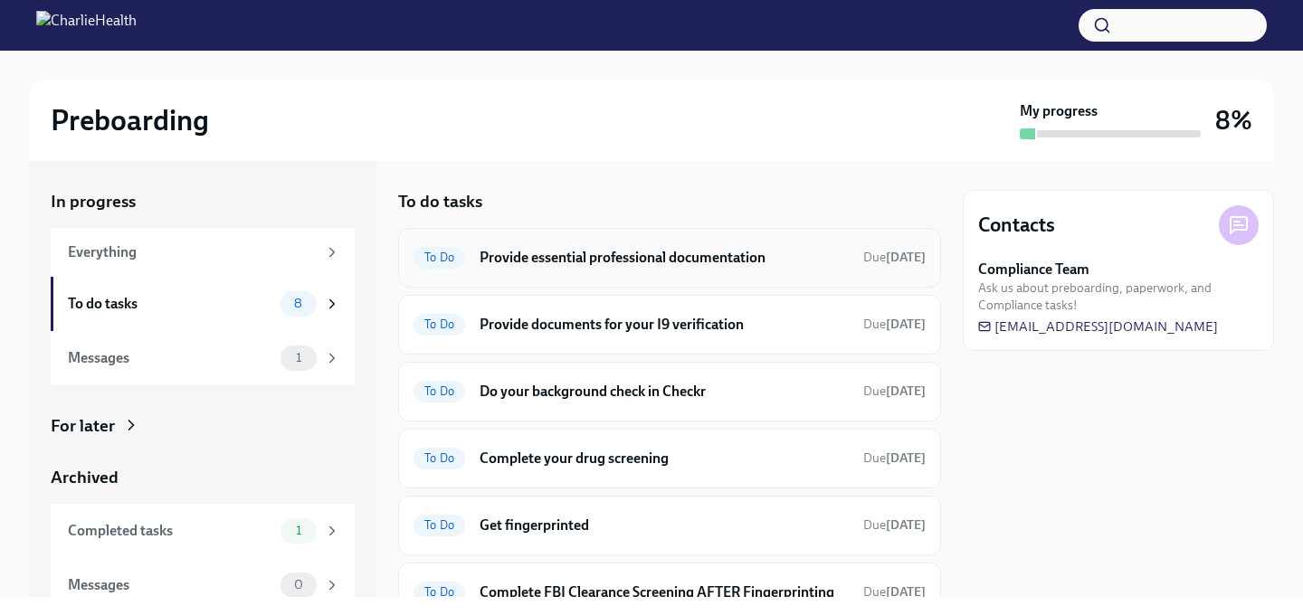
click at [734, 266] on h6 "Provide essential professional documentation" at bounding box center [664, 258] width 369 height 20
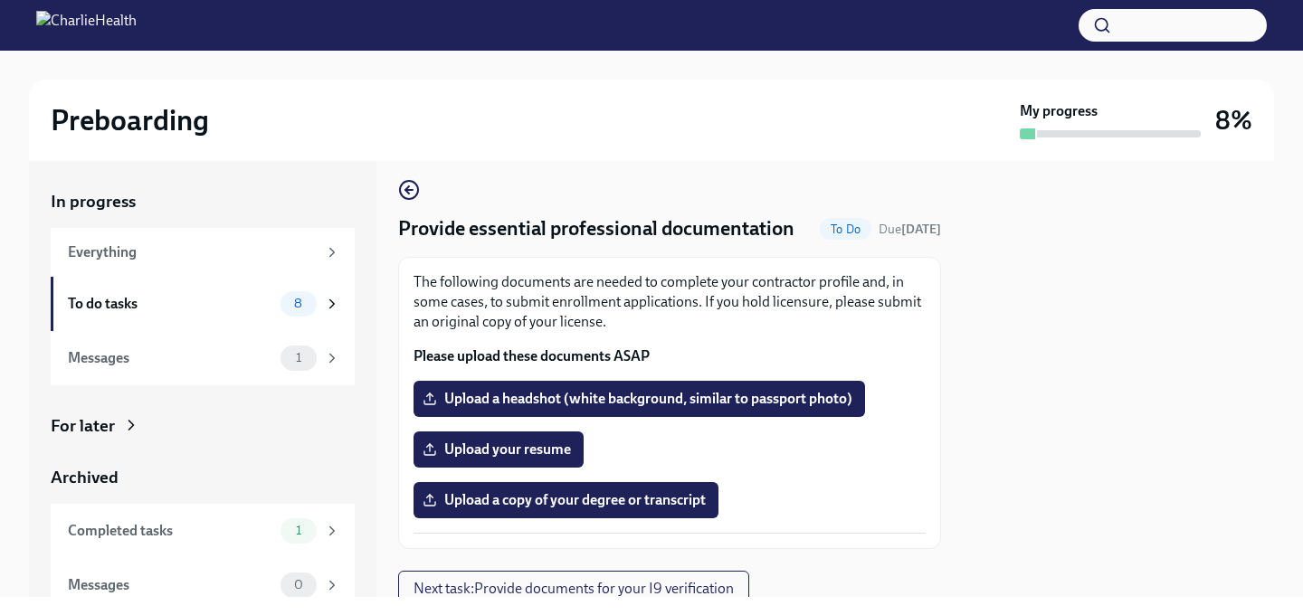
scroll to position [7, 0]
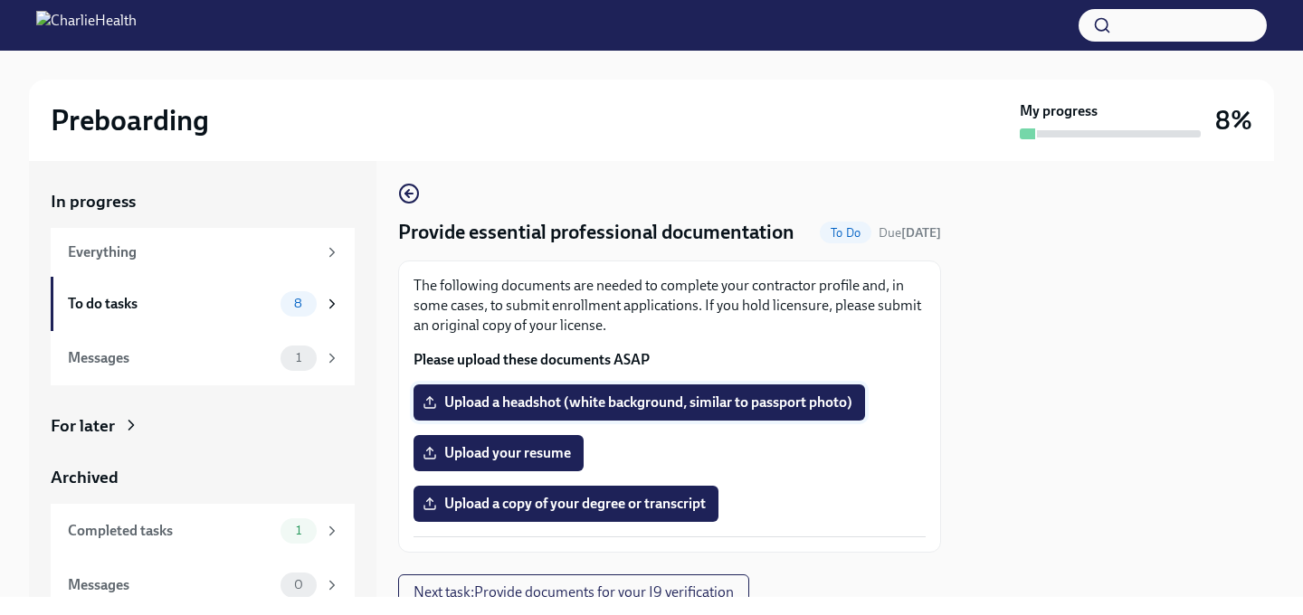
click at [785, 409] on span "Upload a headshot (white background, similar to passport photo)" at bounding box center [639, 403] width 426 height 18
click at [0, 0] on input "Upload a headshot (white background, similar to passport photo)" at bounding box center [0, 0] width 0 height 0
click at [455, 457] on span "Upload your resume" at bounding box center [498, 453] width 145 height 18
click at [0, 0] on input "Upload your resume" at bounding box center [0, 0] width 0 height 0
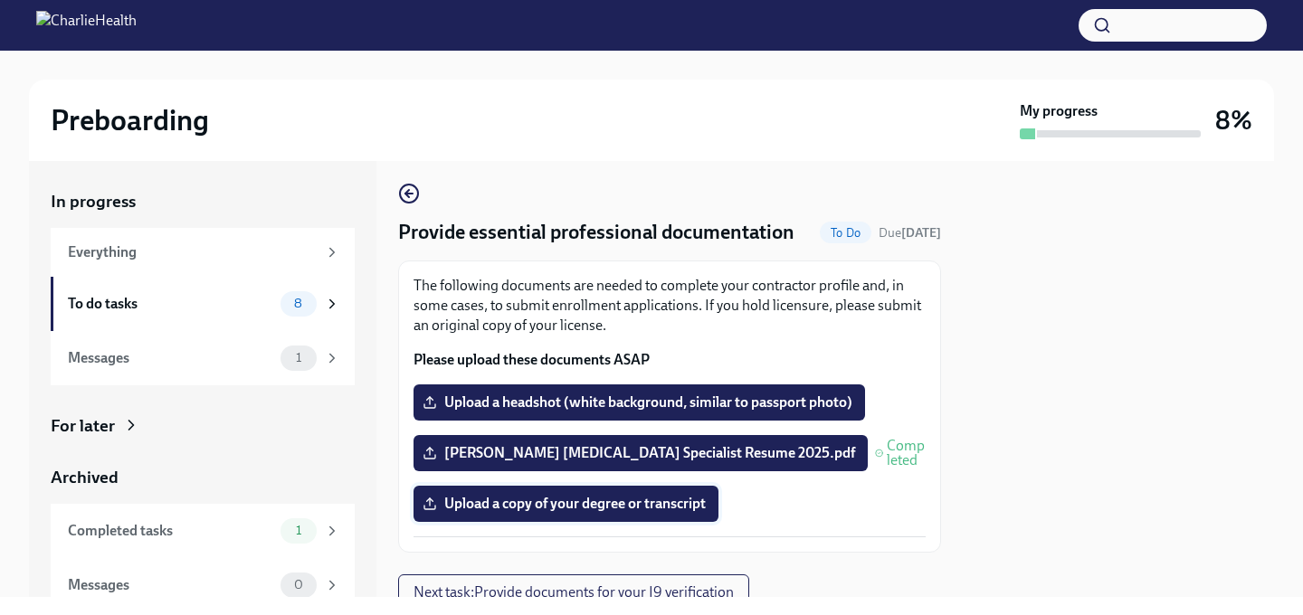
click at [580, 509] on span "Upload a copy of your degree or transcript" at bounding box center [566, 504] width 280 height 18
click at [0, 0] on input "Upload a copy of your degree or transcript" at bounding box center [0, 0] width 0 height 0
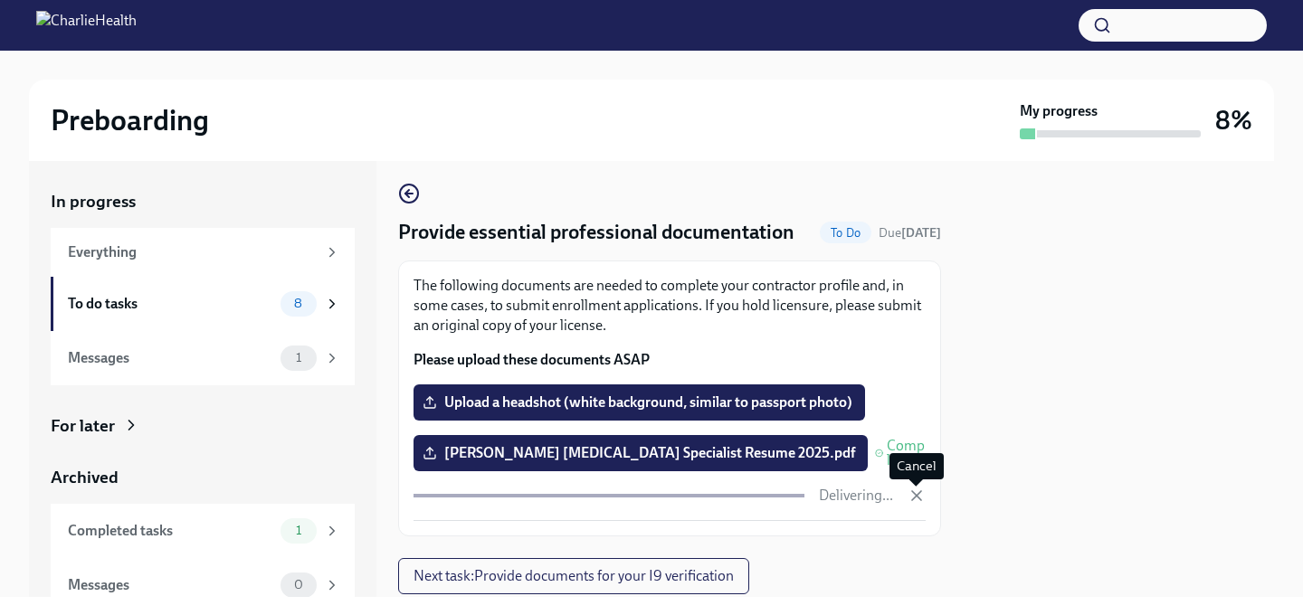
click at [920, 499] on icon "button" at bounding box center [916, 495] width 9 height 9
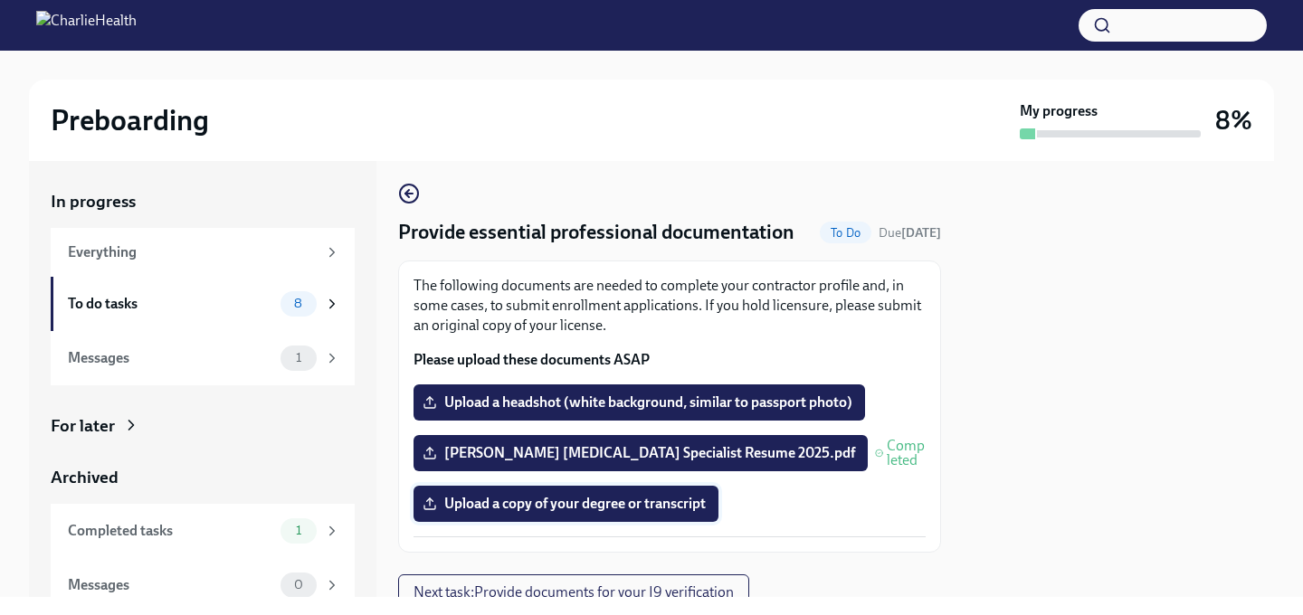
click at [600, 507] on span "Upload a copy of your degree or transcript" at bounding box center [566, 504] width 280 height 18
click at [0, 0] on input "Upload a copy of your degree or transcript" at bounding box center [0, 0] width 0 height 0
click at [663, 404] on span "Upload a headshot (white background, similar to passport photo)" at bounding box center [639, 403] width 426 height 18
click at [0, 0] on input "Upload a headshot (white background, similar to passport photo)" at bounding box center [0, 0] width 0 height 0
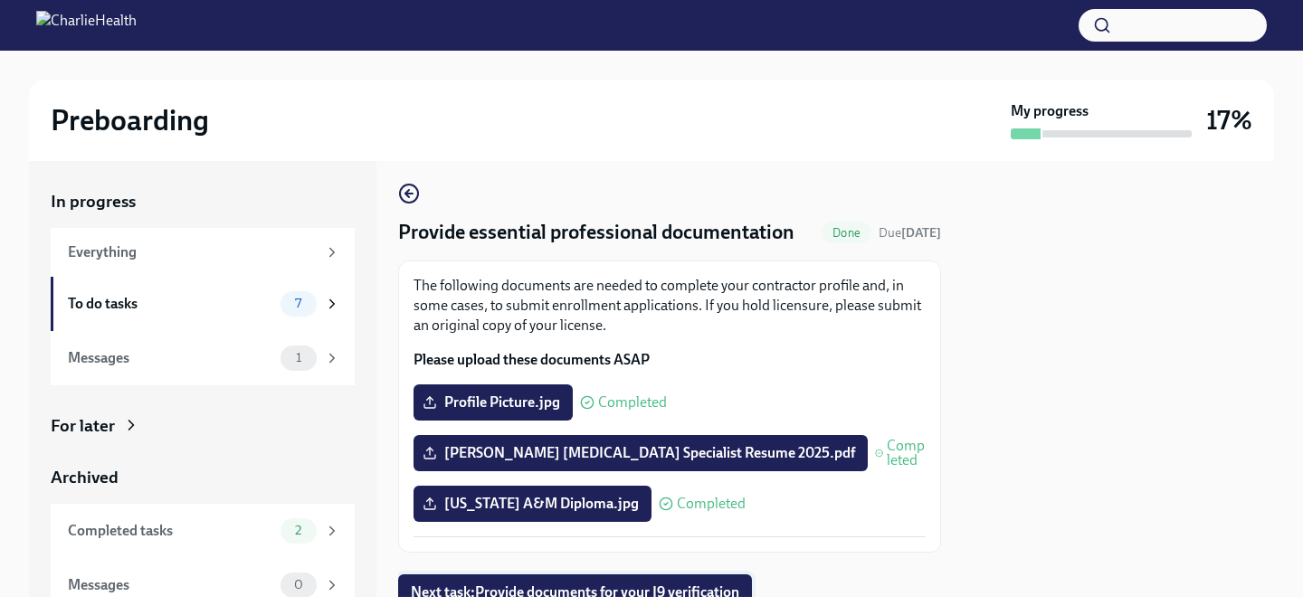
click at [545, 589] on span "Next task : Provide documents for your I9 verification" at bounding box center [575, 593] width 329 height 18
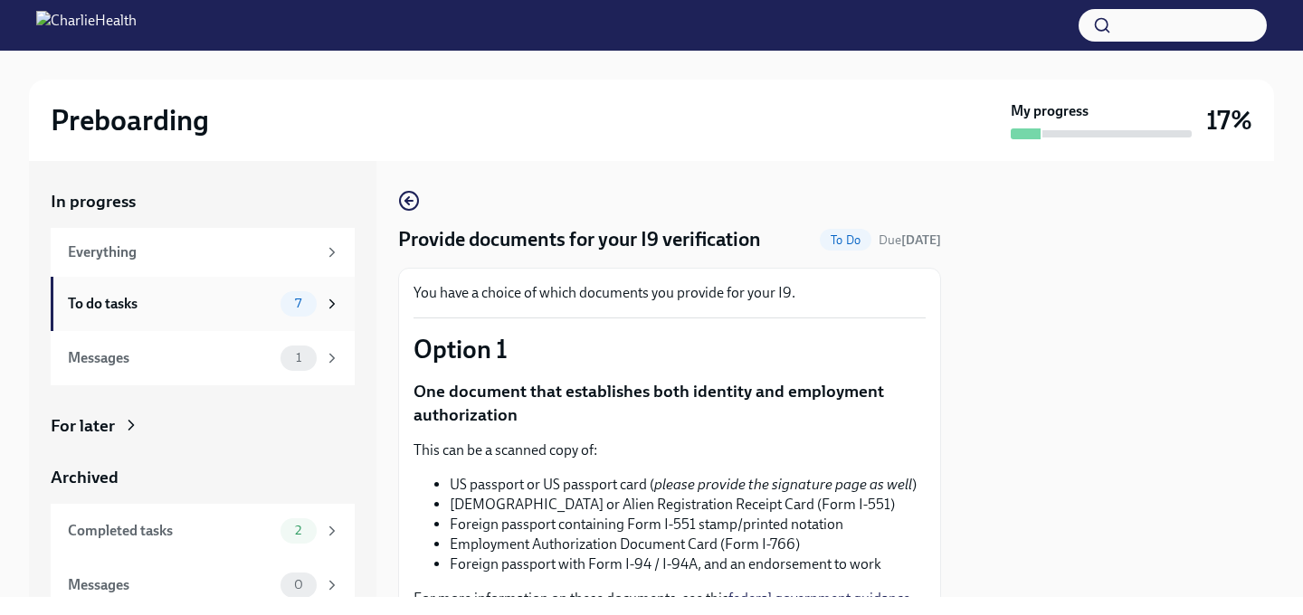
click at [120, 305] on div "To do tasks" at bounding box center [170, 304] width 205 height 20
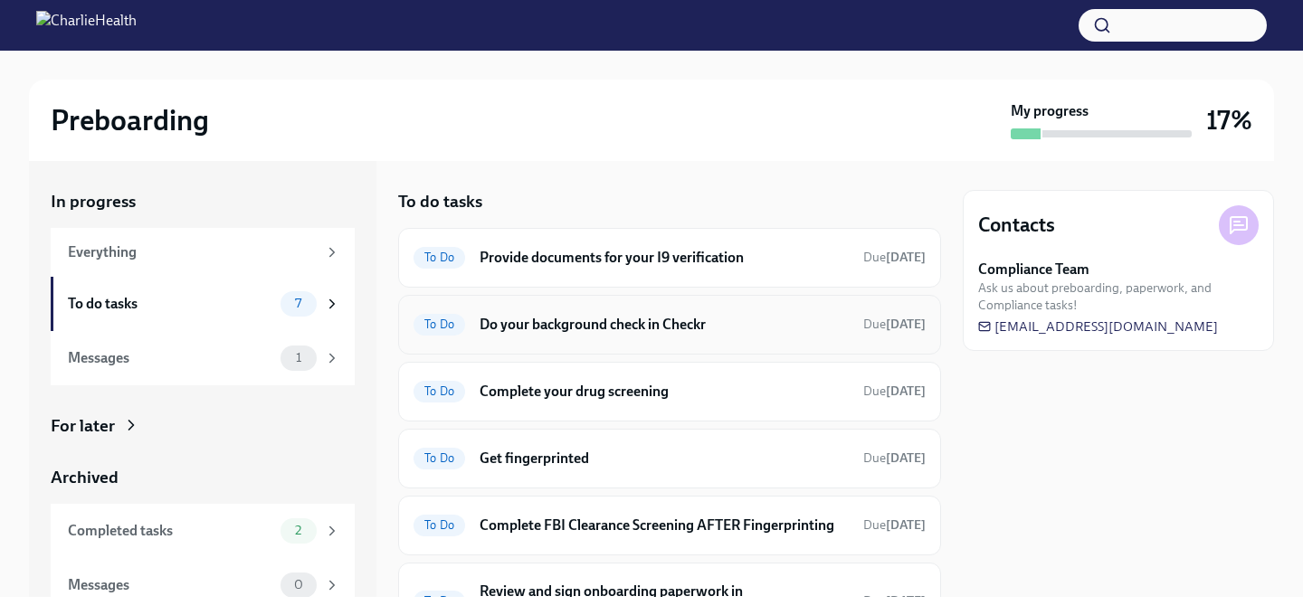
click at [698, 330] on h6 "Do your background check in Checkr" at bounding box center [664, 325] width 369 height 20
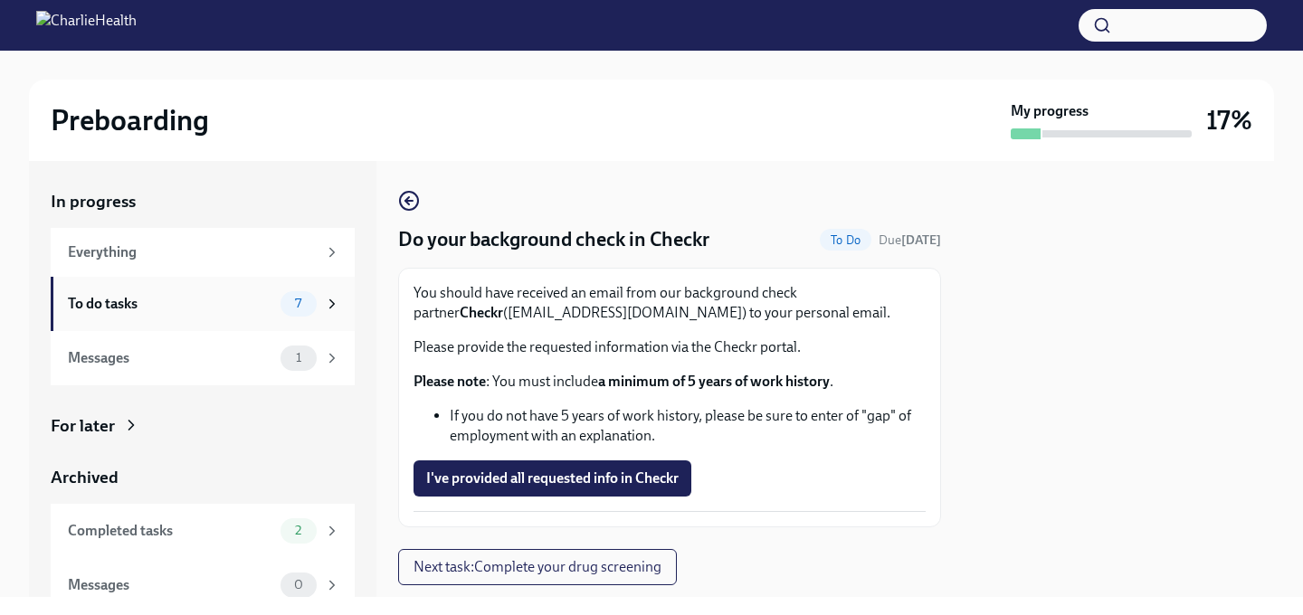
click at [167, 308] on div "To do tasks" at bounding box center [170, 304] width 205 height 20
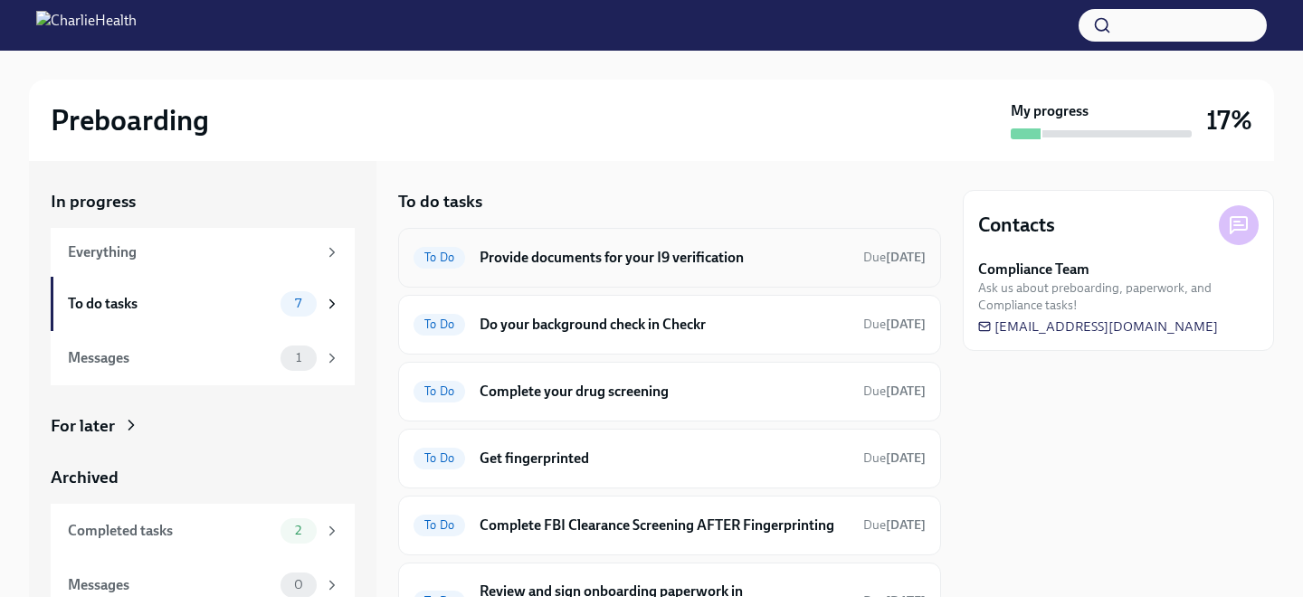
click at [636, 251] on h6 "Provide documents for your I9 verification" at bounding box center [664, 258] width 369 height 20
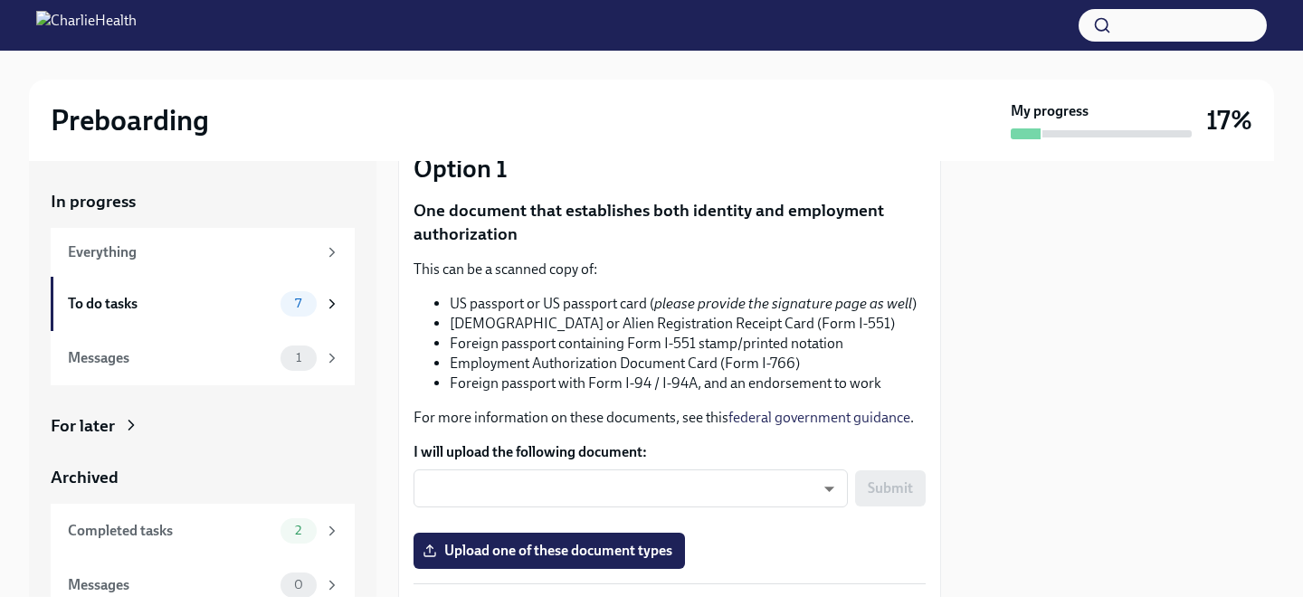
scroll to position [183, 0]
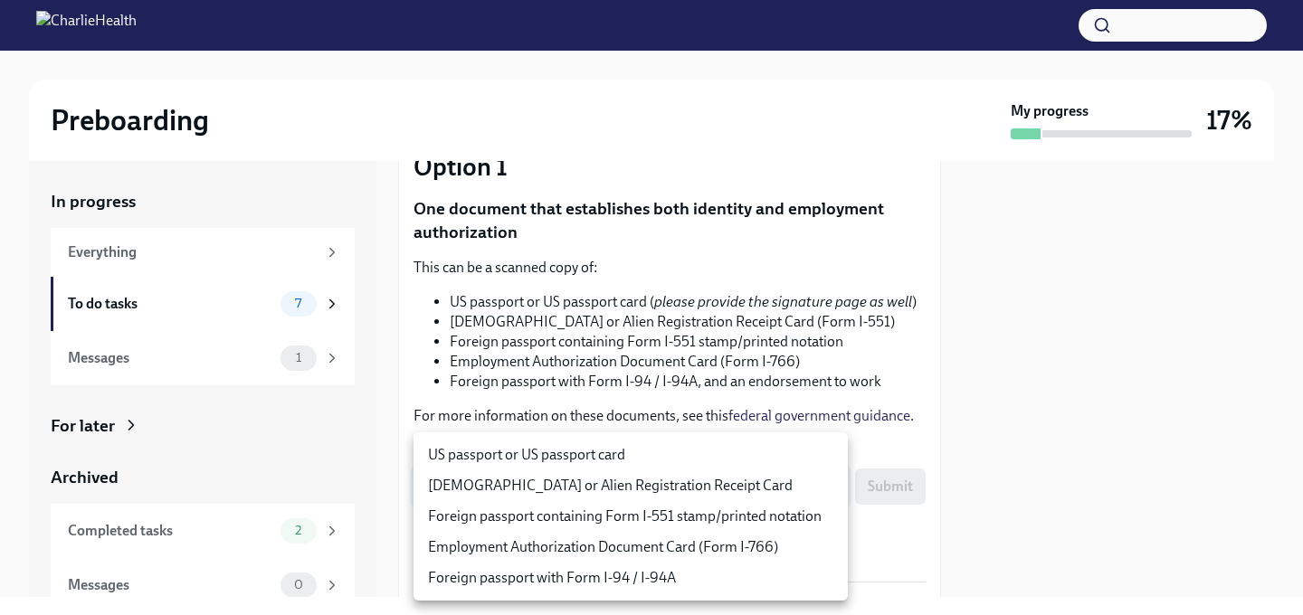
click at [824, 501] on body "Preboarding My progress 17% In progress Everything To do tasks 7 Messages 1 For…" at bounding box center [651, 307] width 1303 height 615
click at [626, 453] on li "US passport or US passport card" at bounding box center [631, 455] width 434 height 31
type input "KnYOjnC8x"
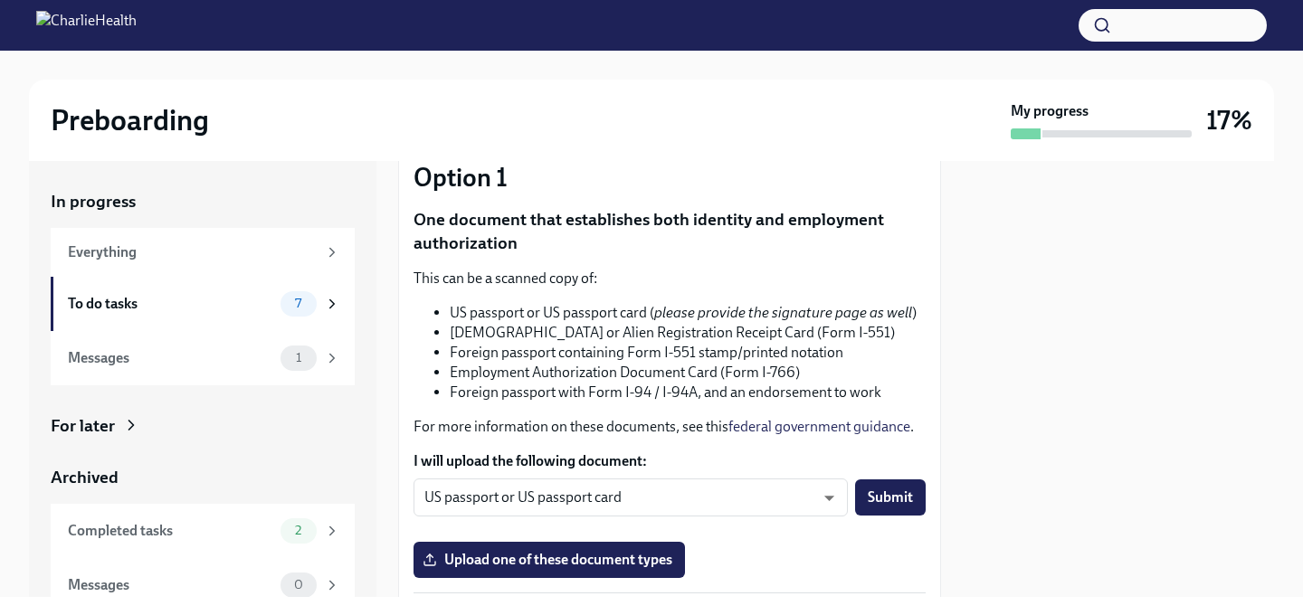
scroll to position [174, 0]
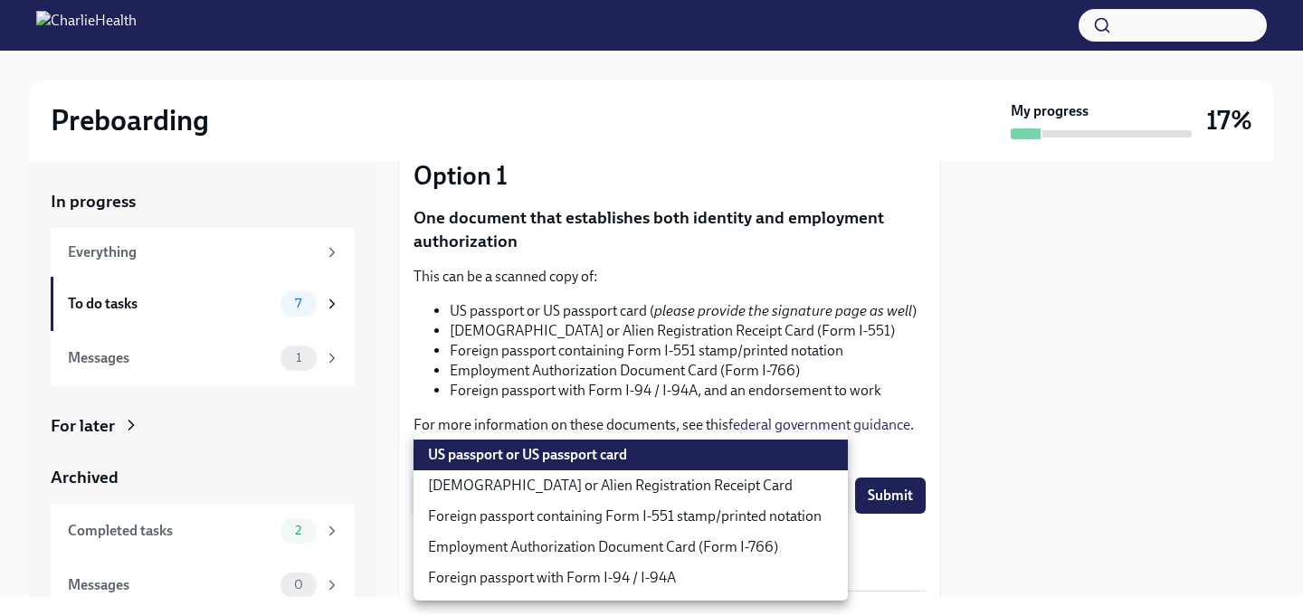
click at [721, 498] on body "Preboarding My progress 17% In progress Everything To do tasks 7 Messages 1 For…" at bounding box center [651, 307] width 1303 height 615
click at [655, 455] on li "US passport or US passport card" at bounding box center [631, 455] width 434 height 31
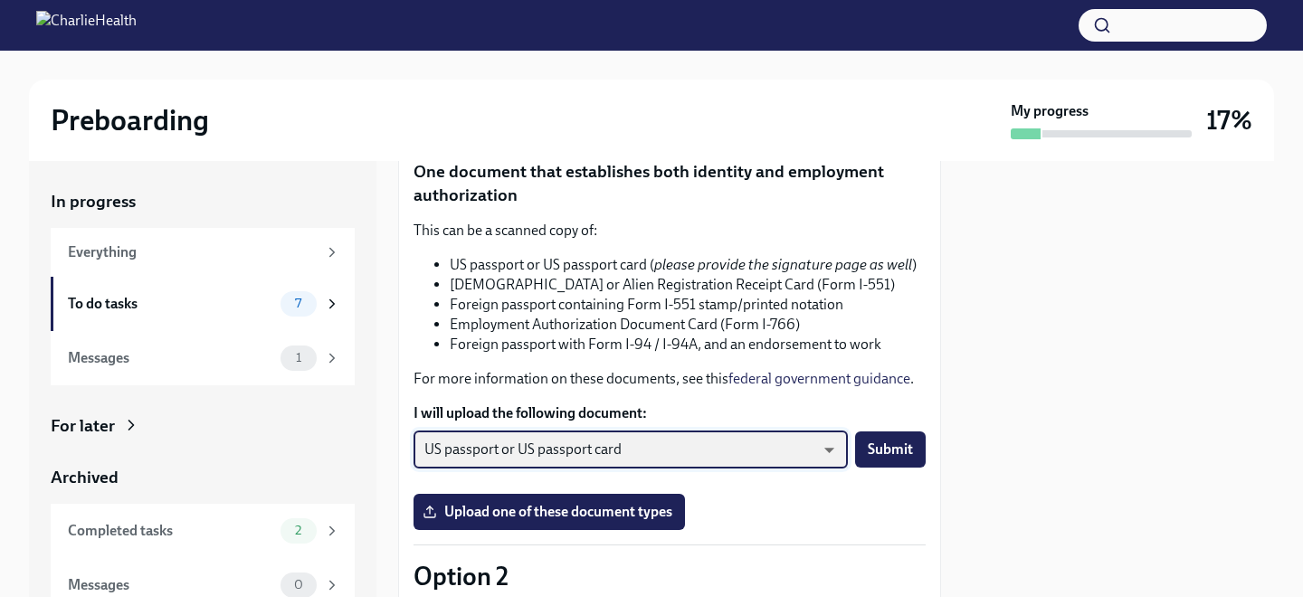
scroll to position [221, 0]
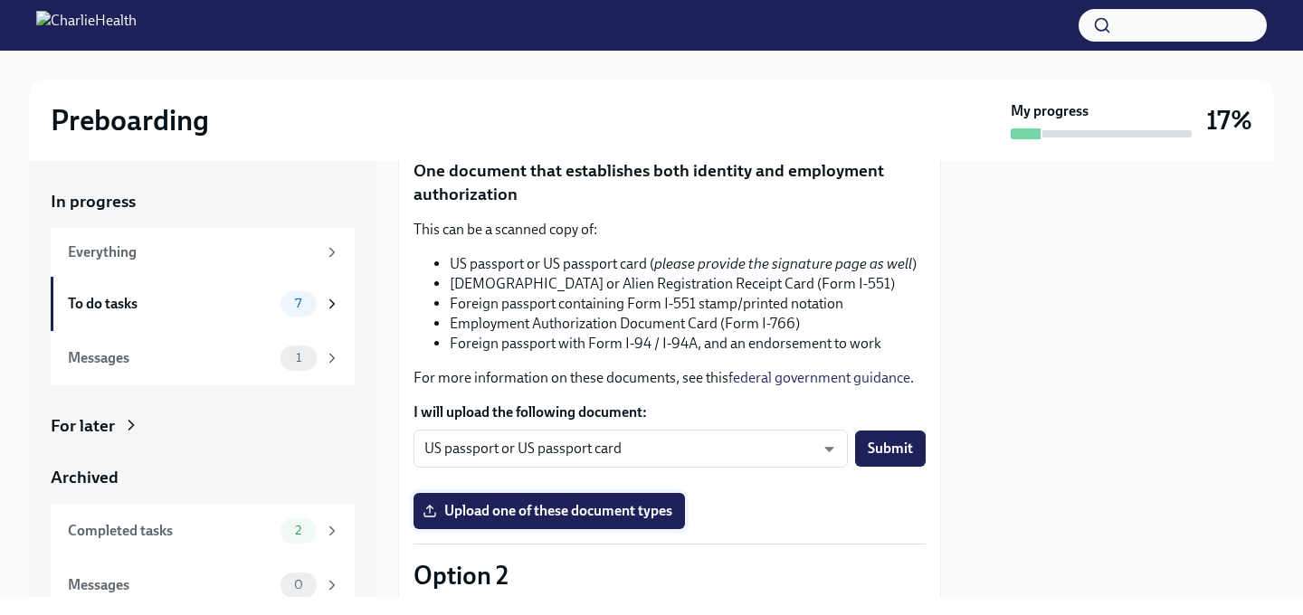
click at [564, 506] on span "Upload one of these document types" at bounding box center [549, 511] width 246 height 18
click at [0, 0] on input "Upload one of these document types" at bounding box center [0, 0] width 0 height 0
click at [892, 459] on button "Submit" at bounding box center [890, 449] width 71 height 36
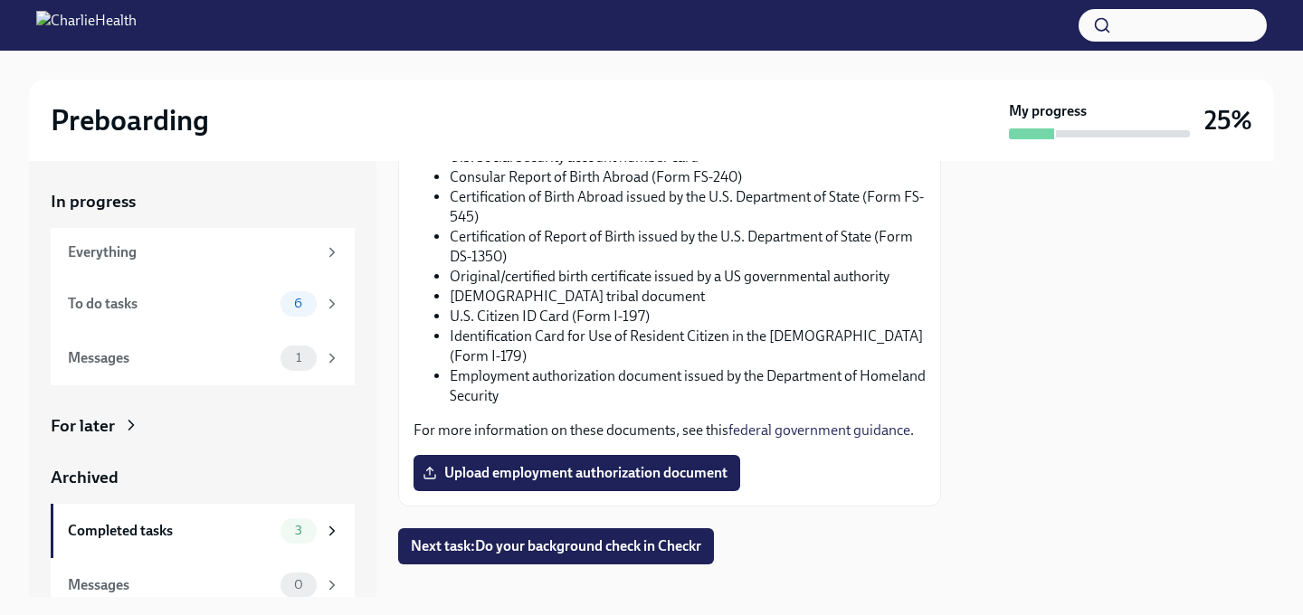
scroll to position [1068, 0]
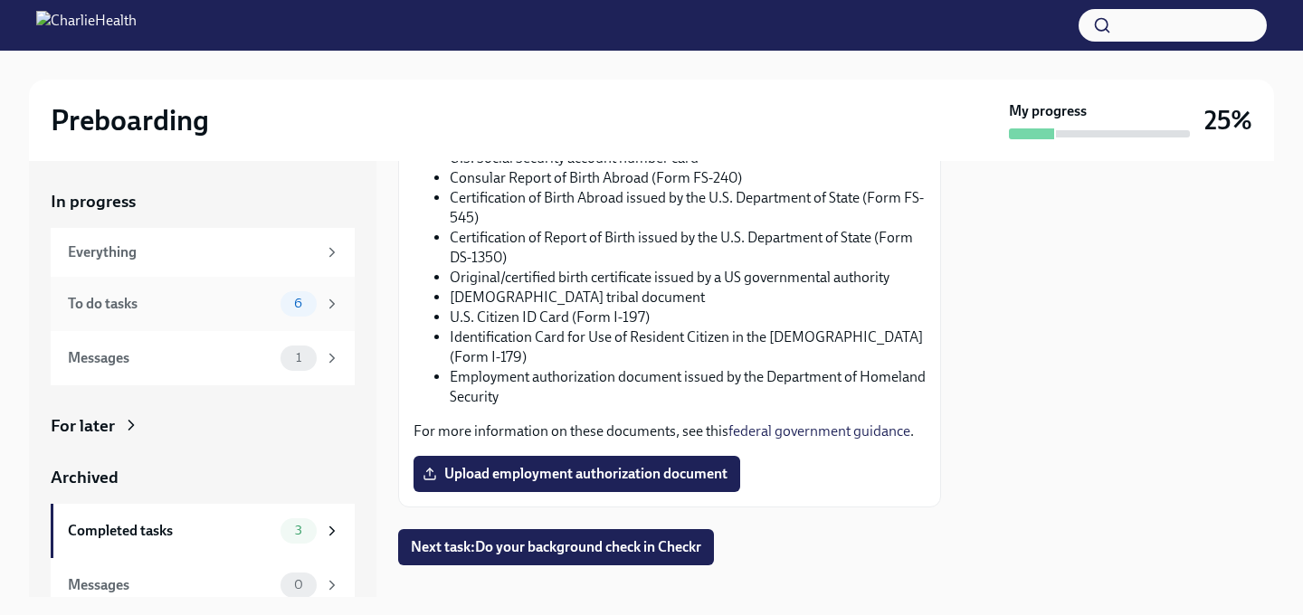
click at [238, 306] on div "To do tasks" at bounding box center [170, 304] width 205 height 20
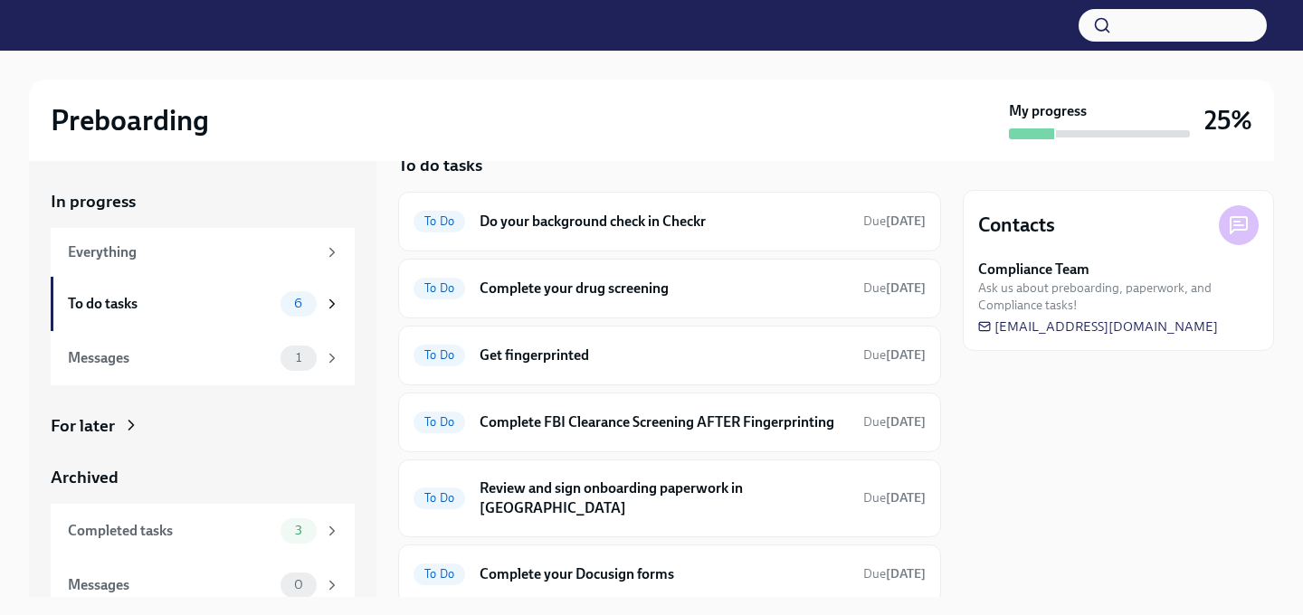
scroll to position [82, 0]
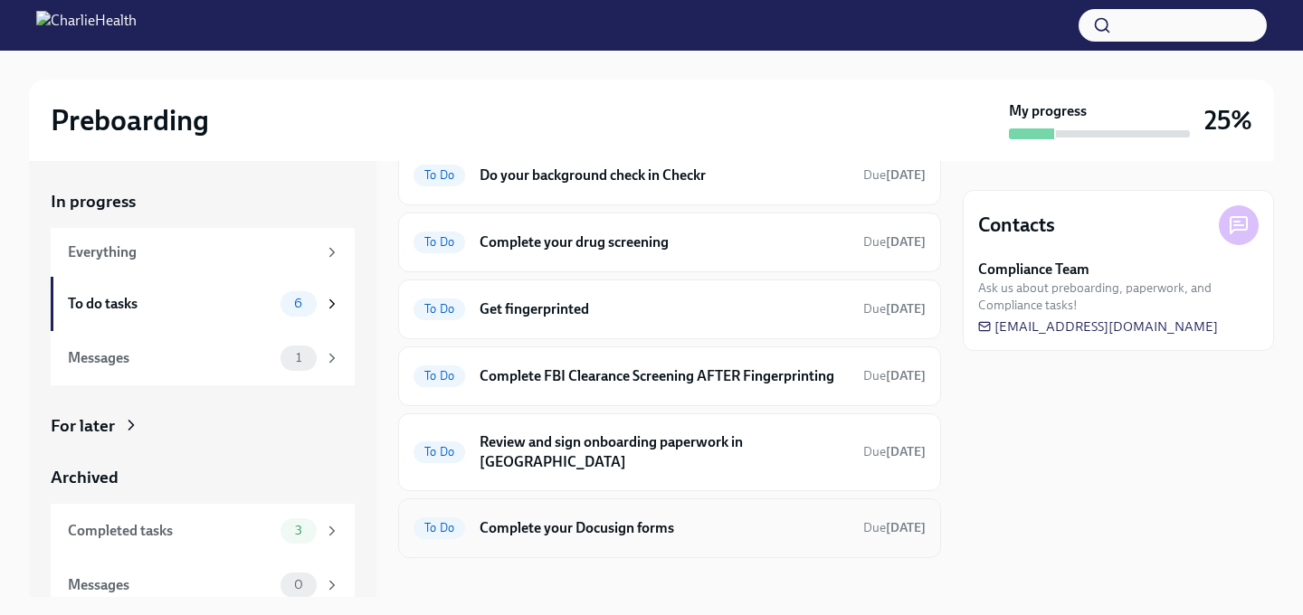
click at [673, 519] on h6 "Complete your Docusign forms" at bounding box center [664, 529] width 369 height 20
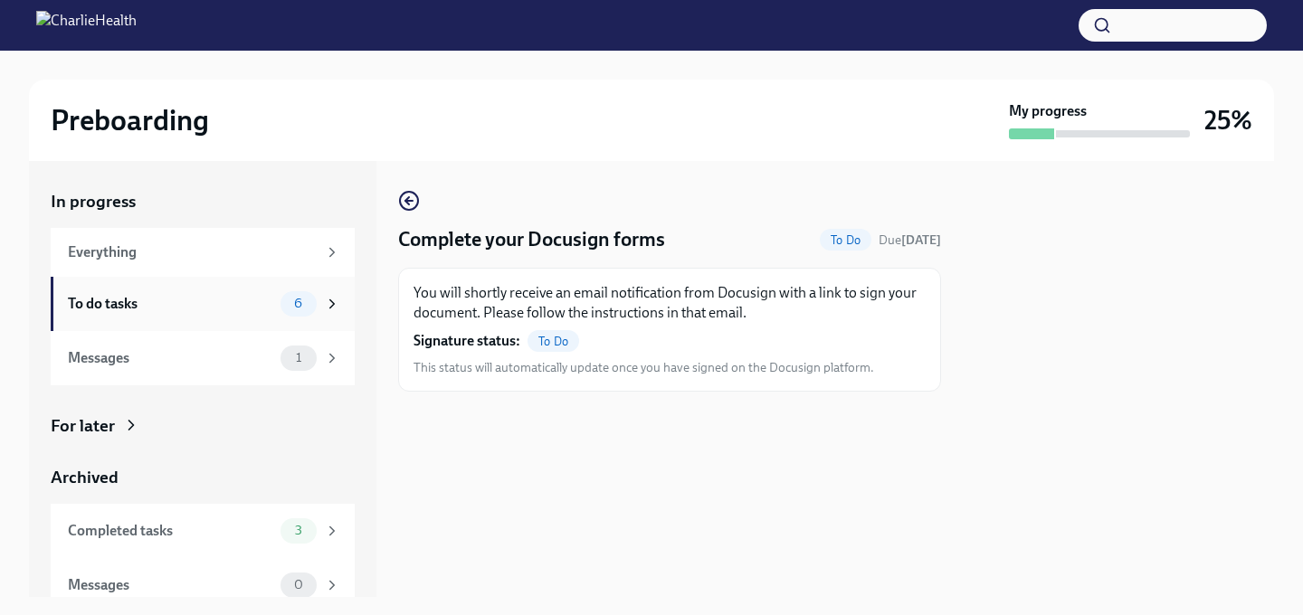
click at [136, 298] on div "To do tasks" at bounding box center [170, 304] width 205 height 20
